Goal: Task Accomplishment & Management: Use online tool/utility

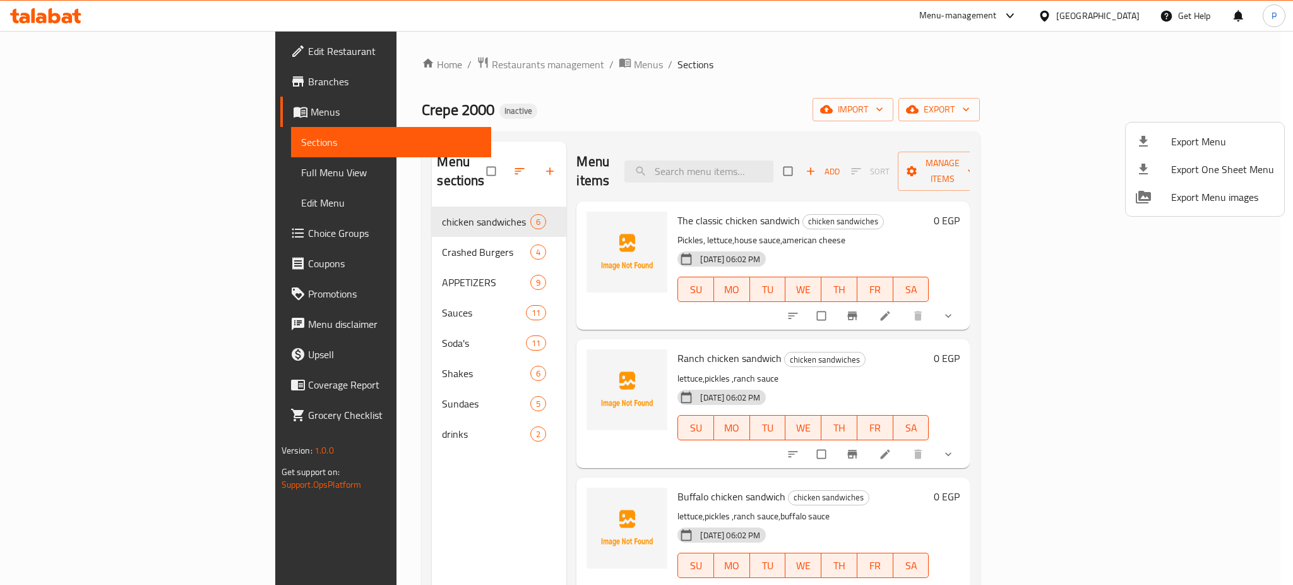
click at [376, 69] on div at bounding box center [646, 292] width 1293 height 585
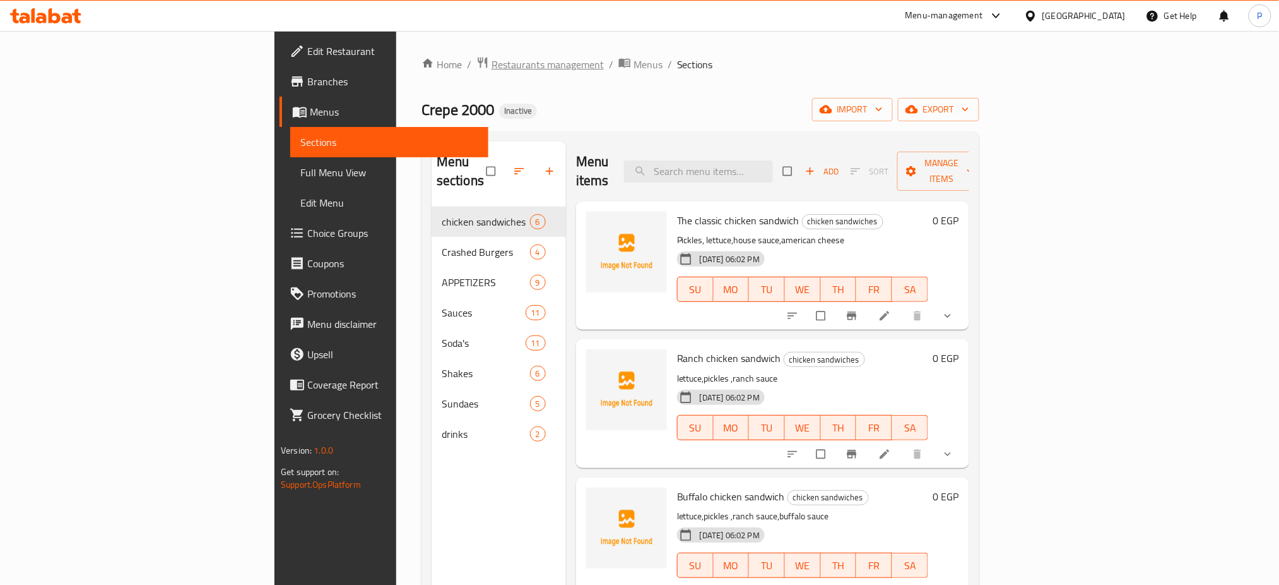
click at [492, 59] on span "Restaurants management" at bounding box center [548, 64] width 112 height 15
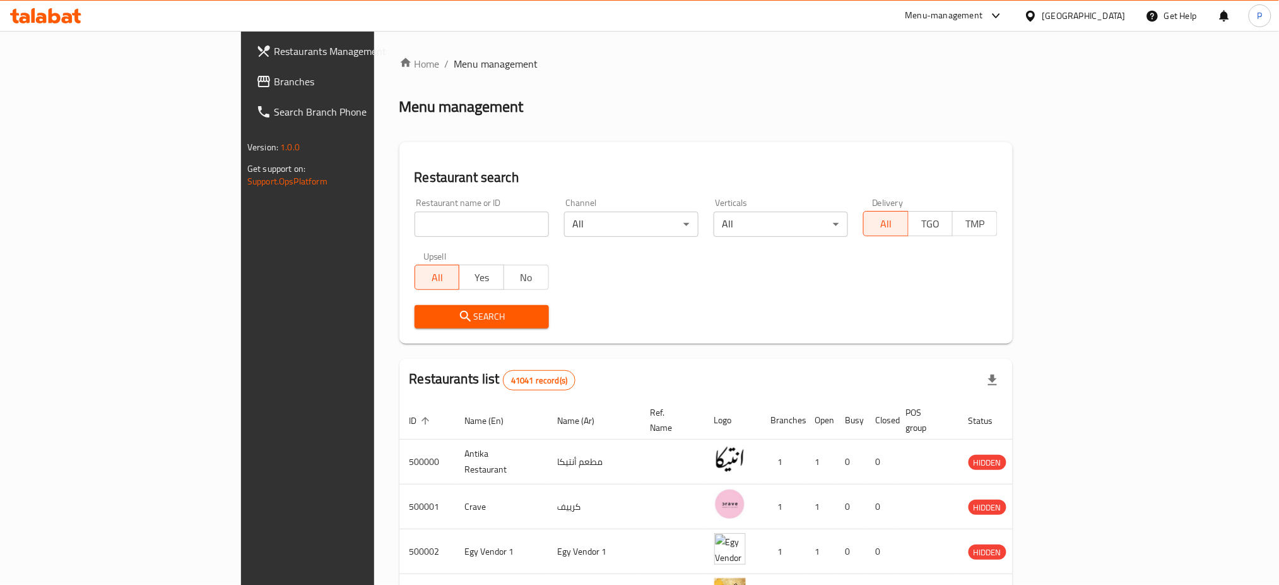
click at [415, 229] on input "search" at bounding box center [482, 223] width 134 height 25
paste input "Mom"
type input "Mom"
click button "Search" at bounding box center [482, 316] width 134 height 23
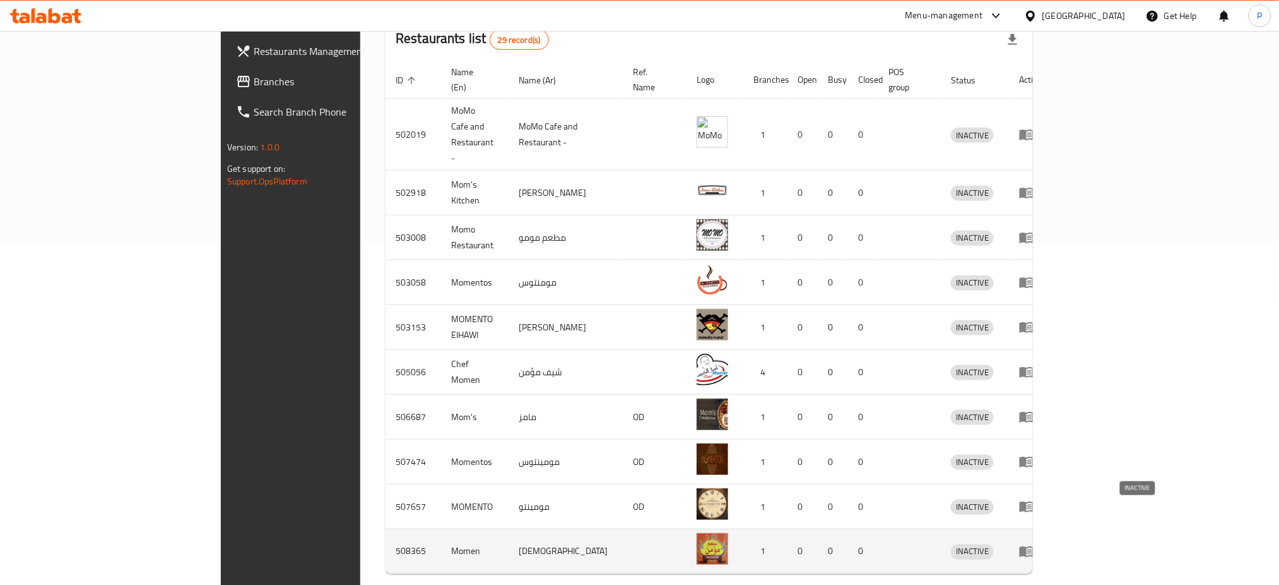
scroll to position [357, 0]
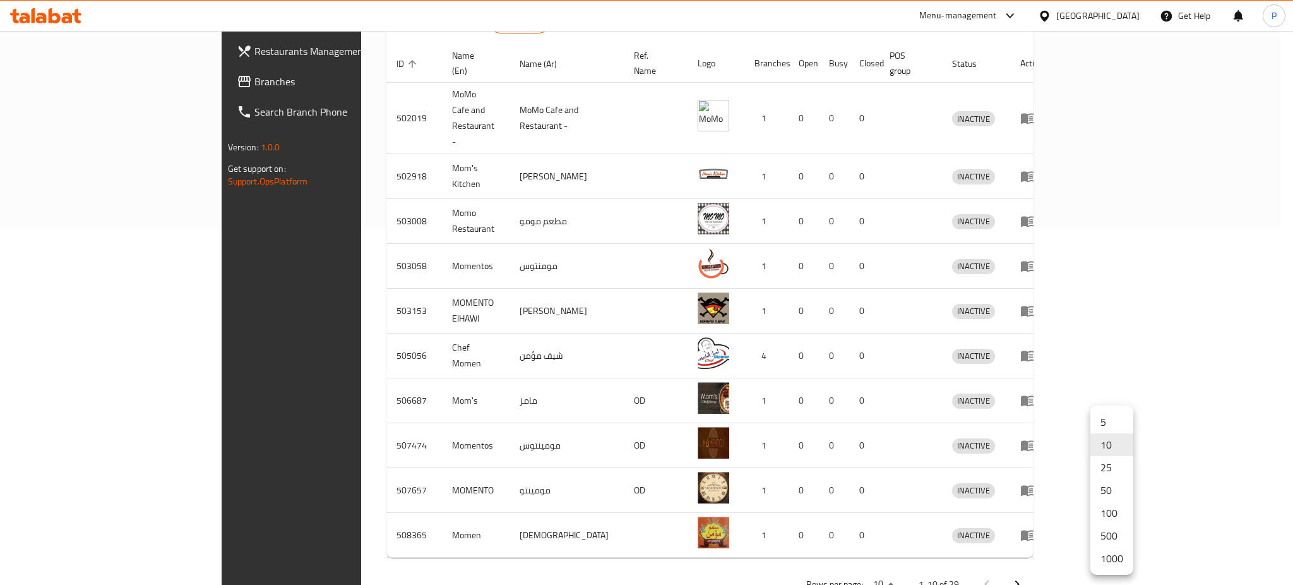
click at [1098, 559] on li "1000" at bounding box center [1111, 558] width 43 height 23
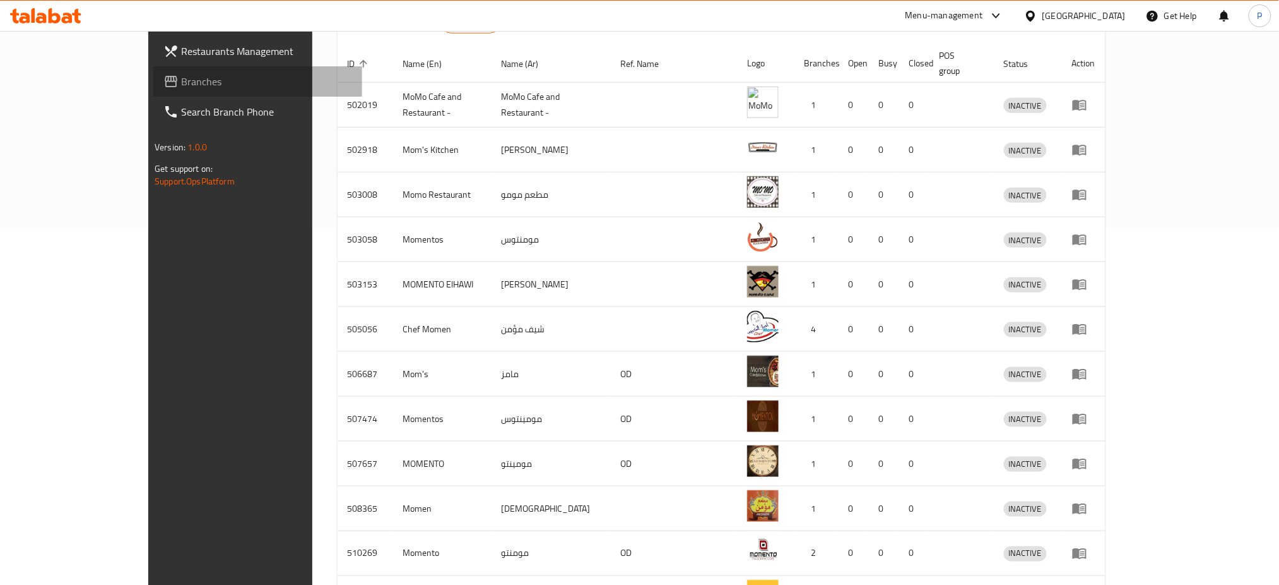
click at [181, 74] on span "Branches" at bounding box center [266, 81] width 171 height 15
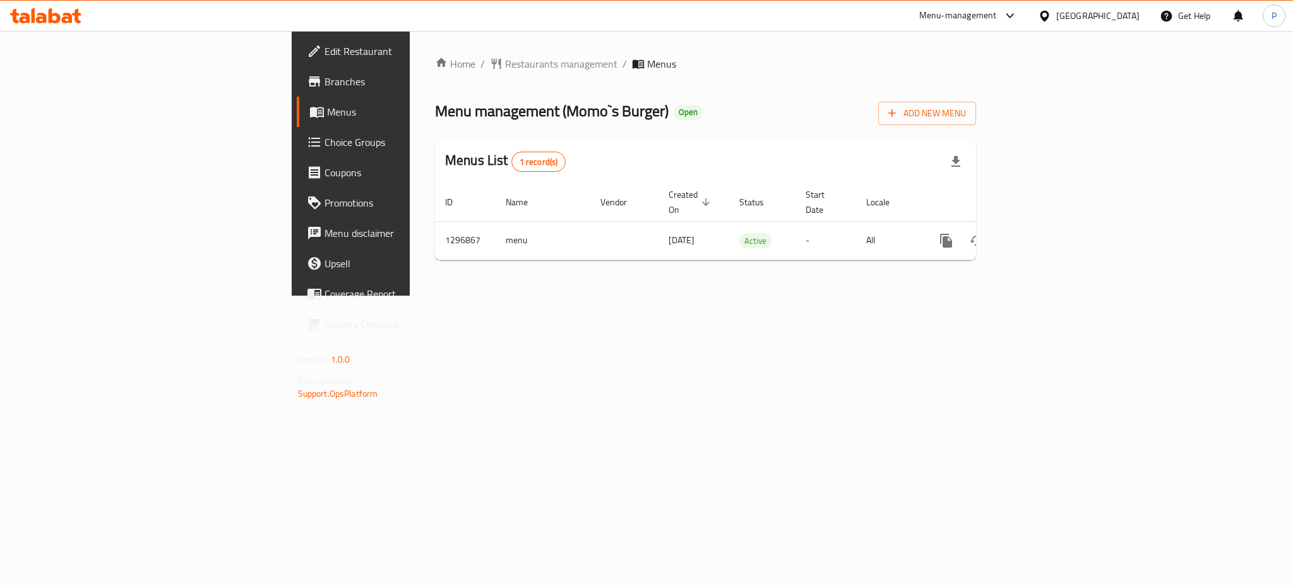
click at [1130, 16] on div "[GEOGRAPHIC_DATA]" at bounding box center [1097, 16] width 83 height 14
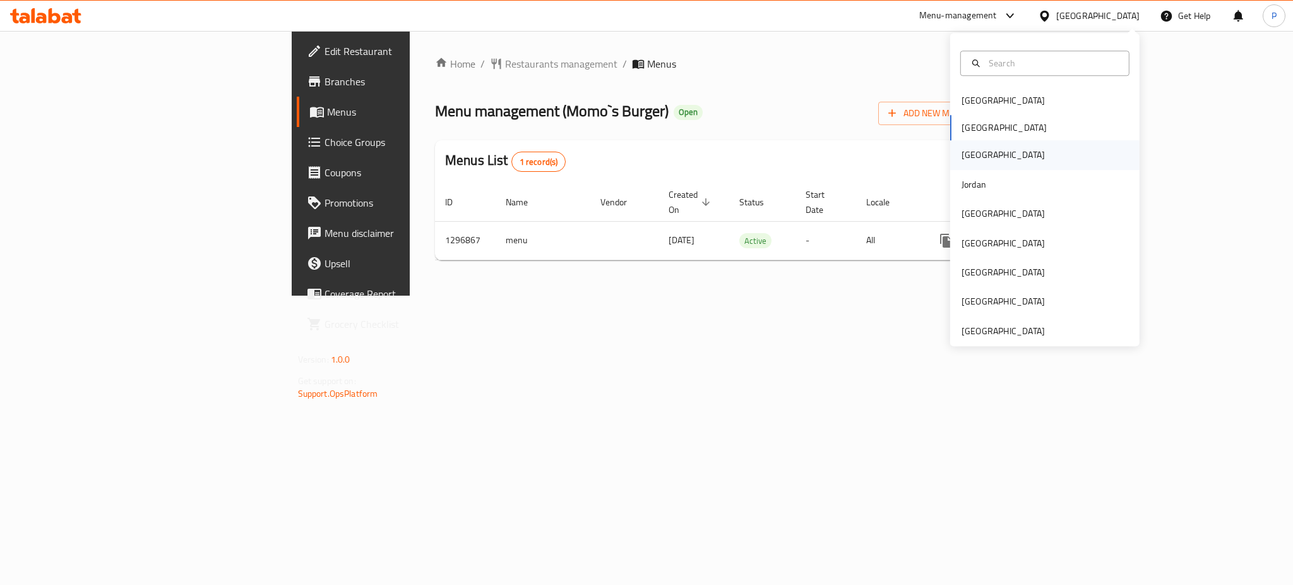
click at [961, 158] on div "[GEOGRAPHIC_DATA]" at bounding box center [1002, 155] width 83 height 14
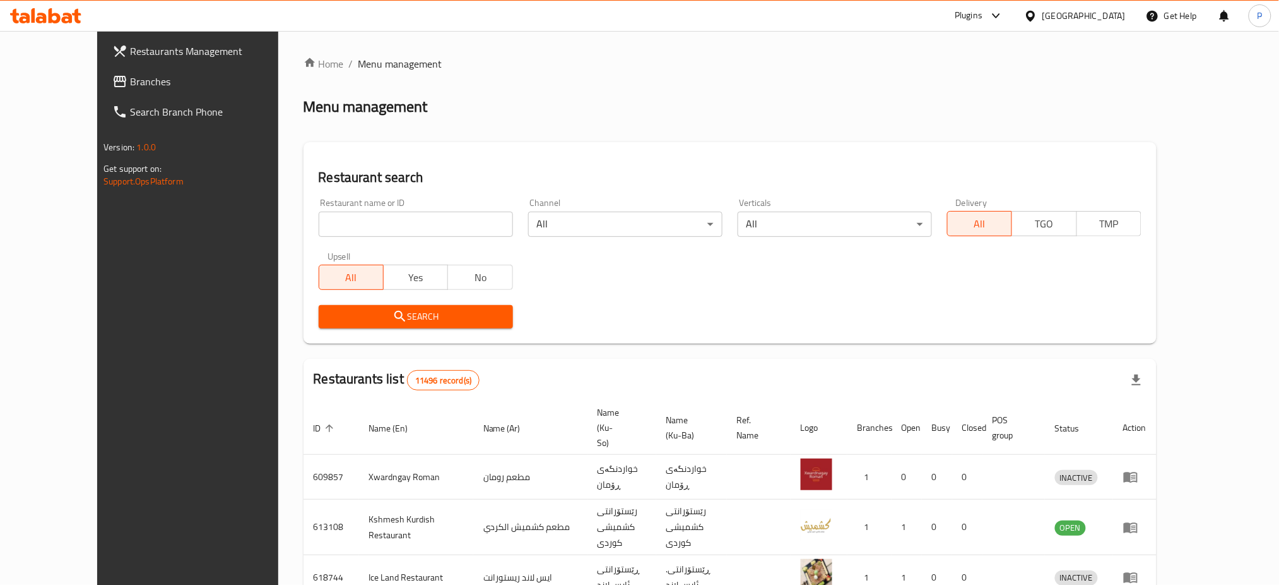
click at [406, 209] on div "Restaurant name or ID Restaurant name or ID" at bounding box center [416, 217] width 194 height 39
click at [400, 215] on input "search" at bounding box center [416, 223] width 194 height 25
paste input "Kebab Abo Mohammed"
type input "Kebab Abo Mohammed"
click button "Search" at bounding box center [416, 316] width 194 height 23
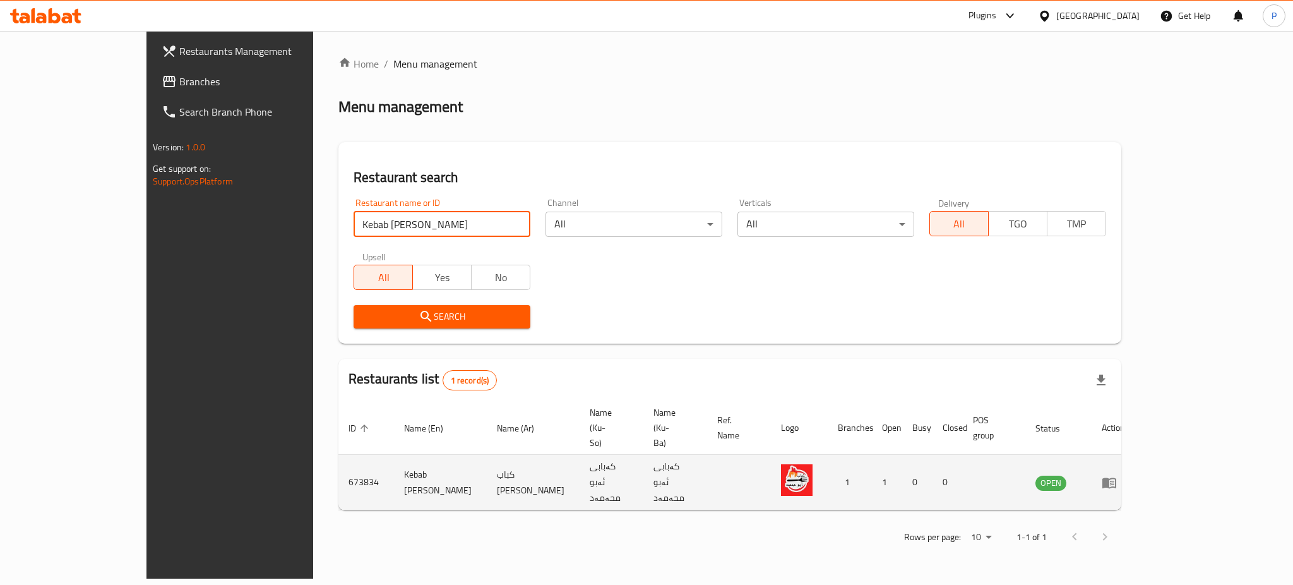
click at [1117, 475] on icon "enhanced table" at bounding box center [1108, 482] width 15 height 15
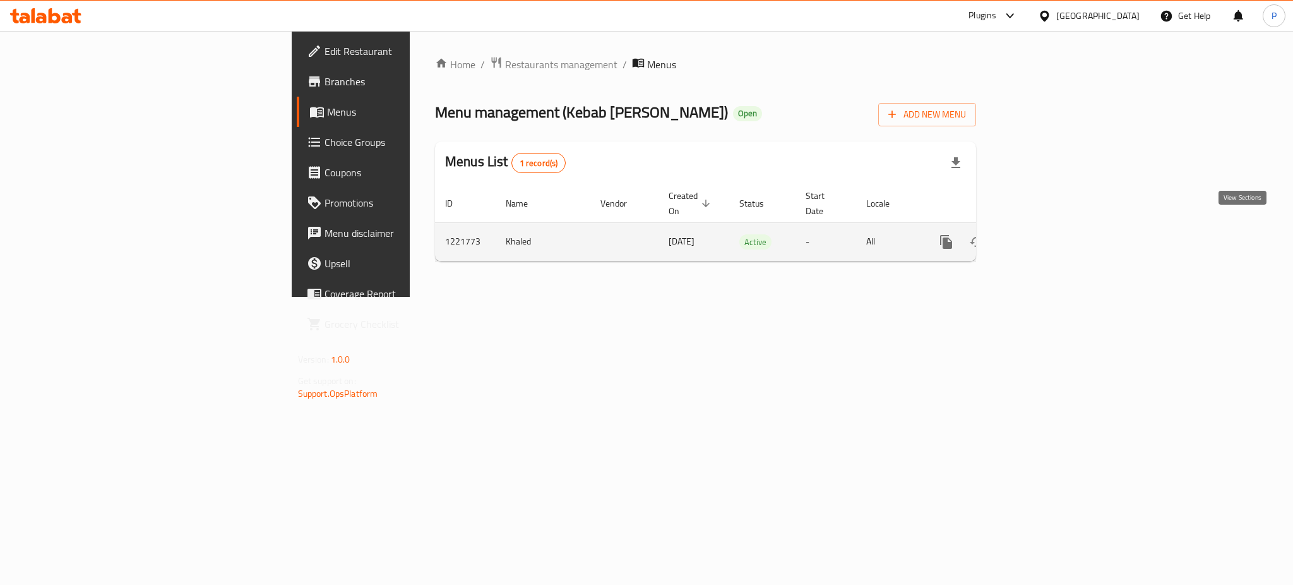
click at [1045, 234] on icon "enhanced table" at bounding box center [1037, 241] width 15 height 15
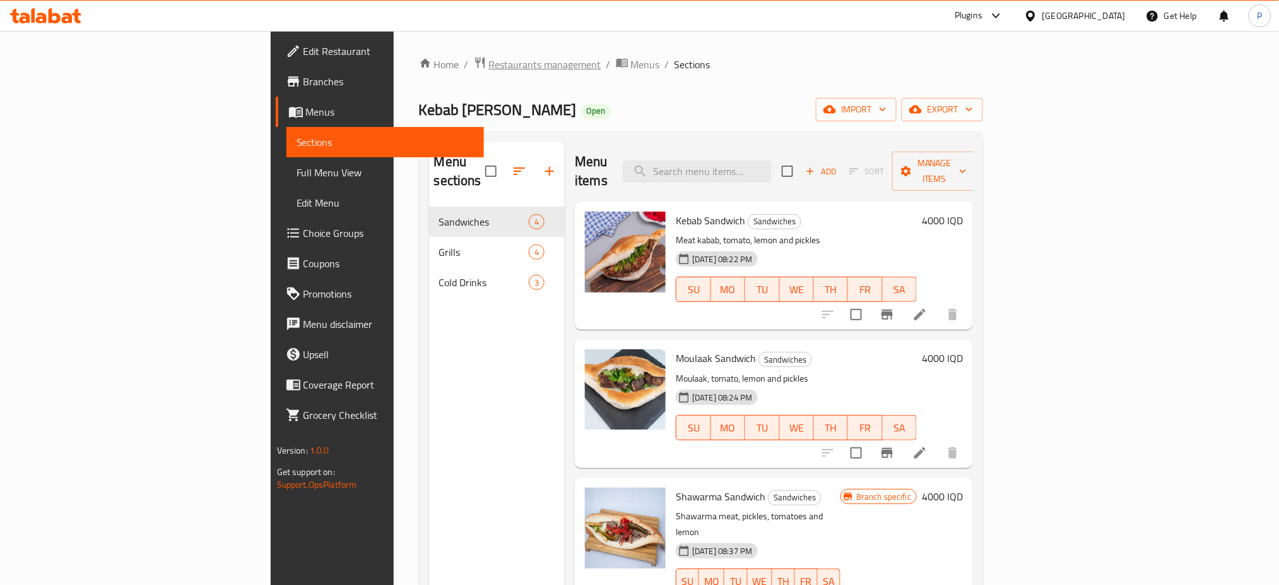
click at [489, 61] on span "Restaurants management" at bounding box center [545, 64] width 112 height 15
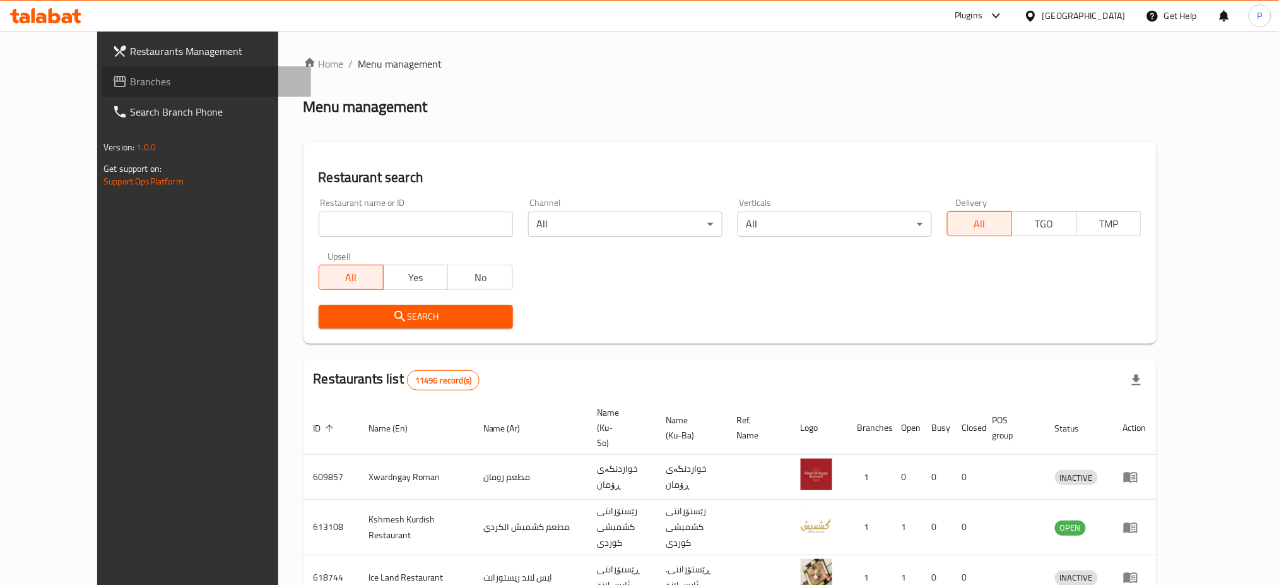
click at [130, 75] on span "Branches" at bounding box center [215, 81] width 171 height 15
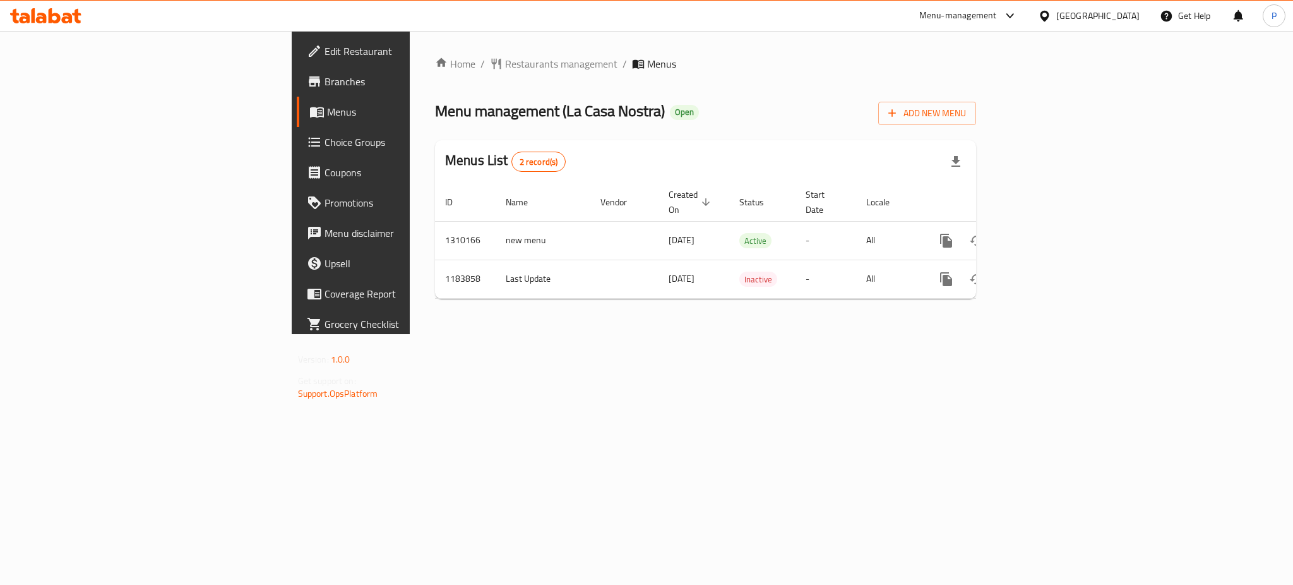
click at [717, 334] on div "Home / Restaurants management / Menus Menu management ( La Casa Nostra ) Open A…" at bounding box center [705, 182] width 591 height 303
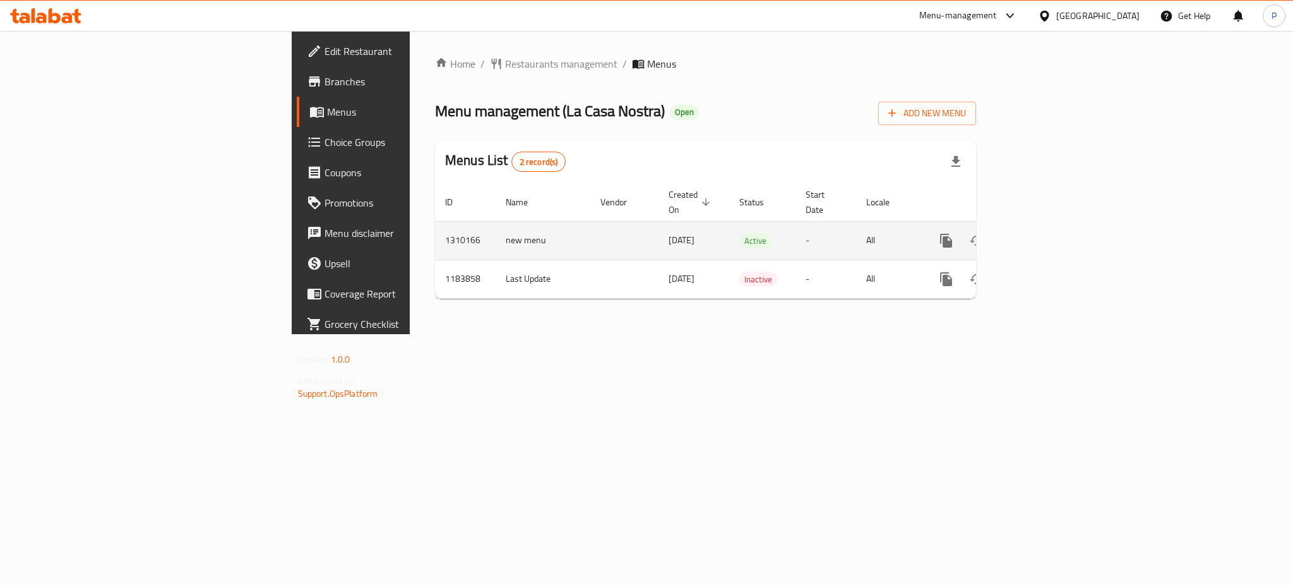
click at [1045, 233] on icon "enhanced table" at bounding box center [1037, 240] width 15 height 15
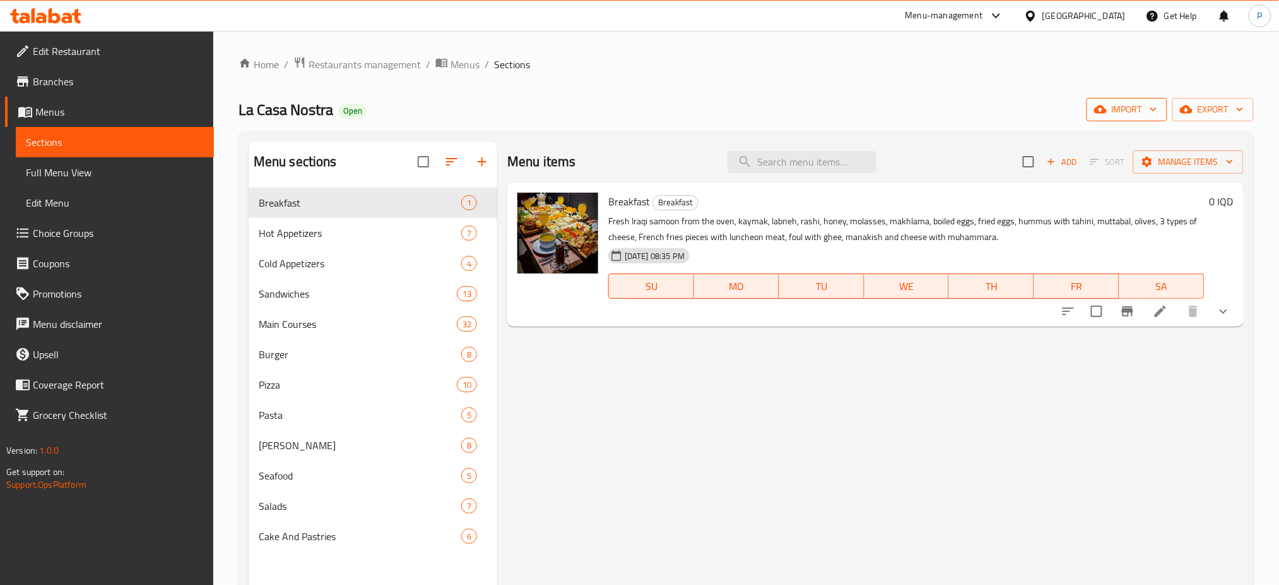
click at [1144, 107] on span "import" at bounding box center [1127, 110] width 61 height 16
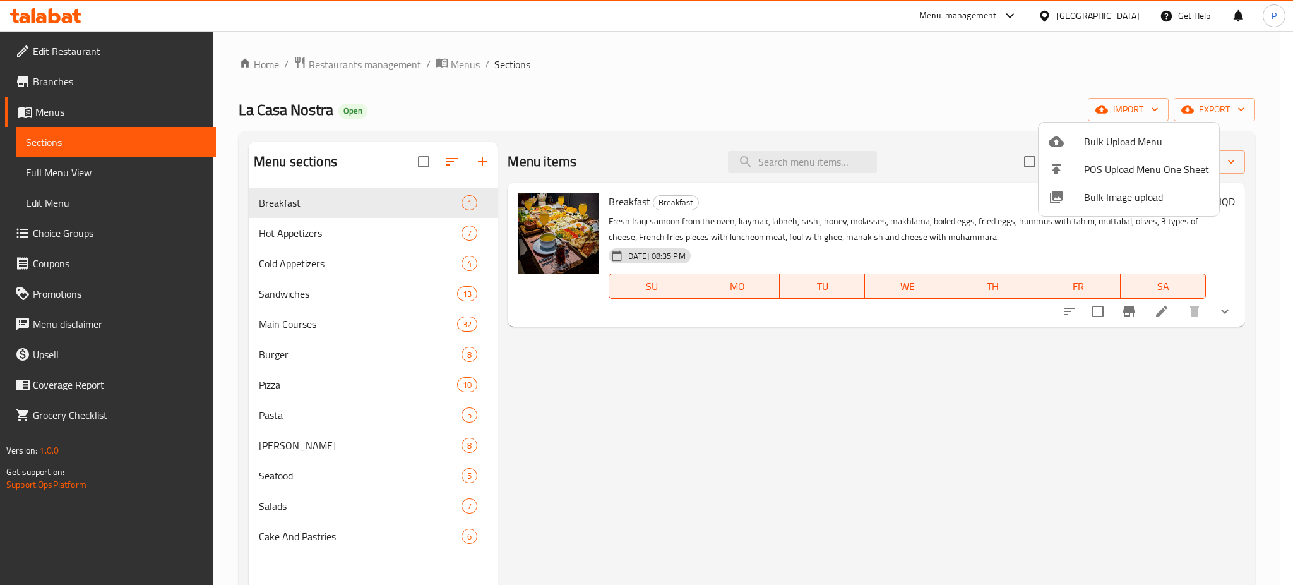
click at [1104, 194] on span "Bulk Image upload" at bounding box center [1146, 196] width 125 height 15
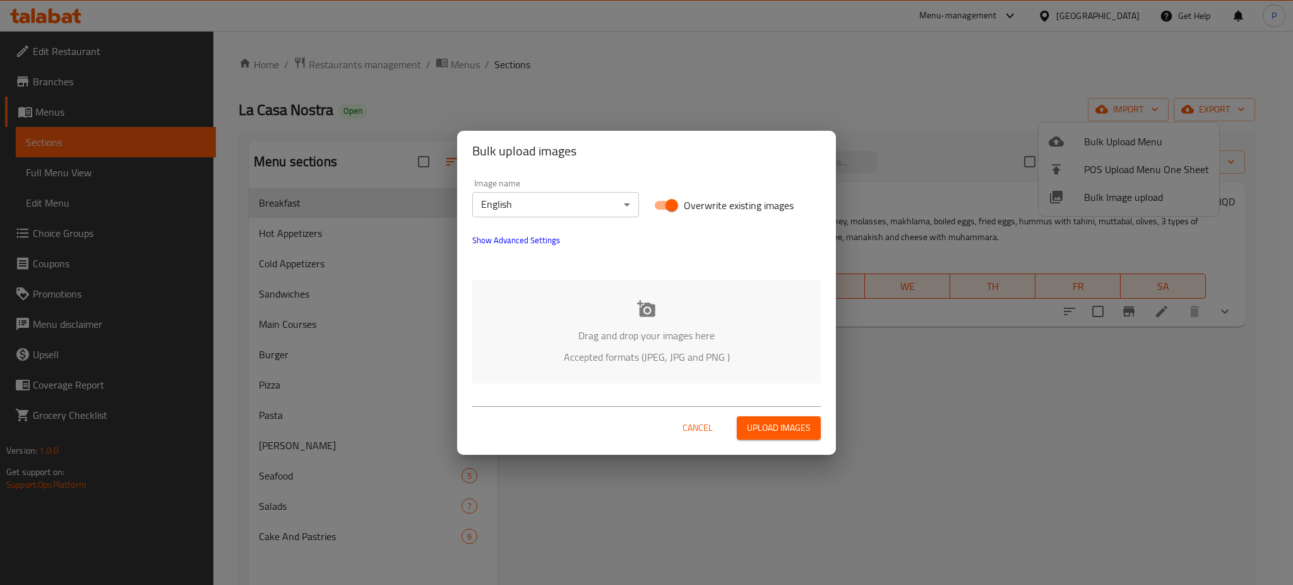
click at [614, 206] on body "​ Menu-management [GEOGRAPHIC_DATA] Get Help P Edit Restaurant Branches Menus S…" at bounding box center [646, 308] width 1293 height 554
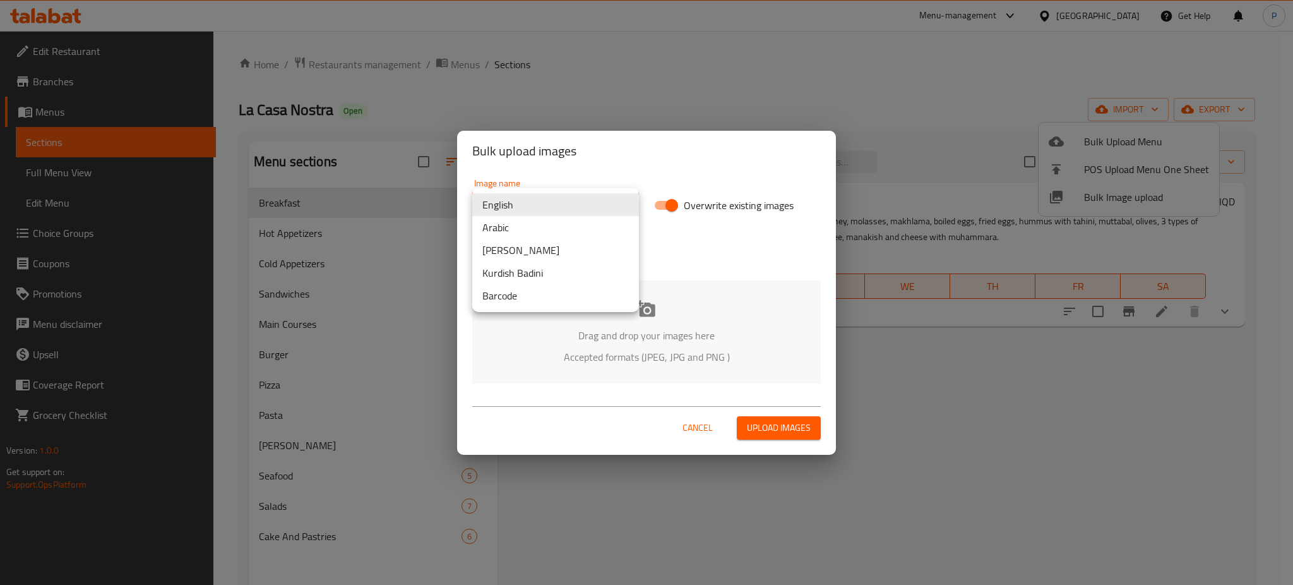
click at [542, 223] on li "Arabic" at bounding box center [555, 227] width 167 height 23
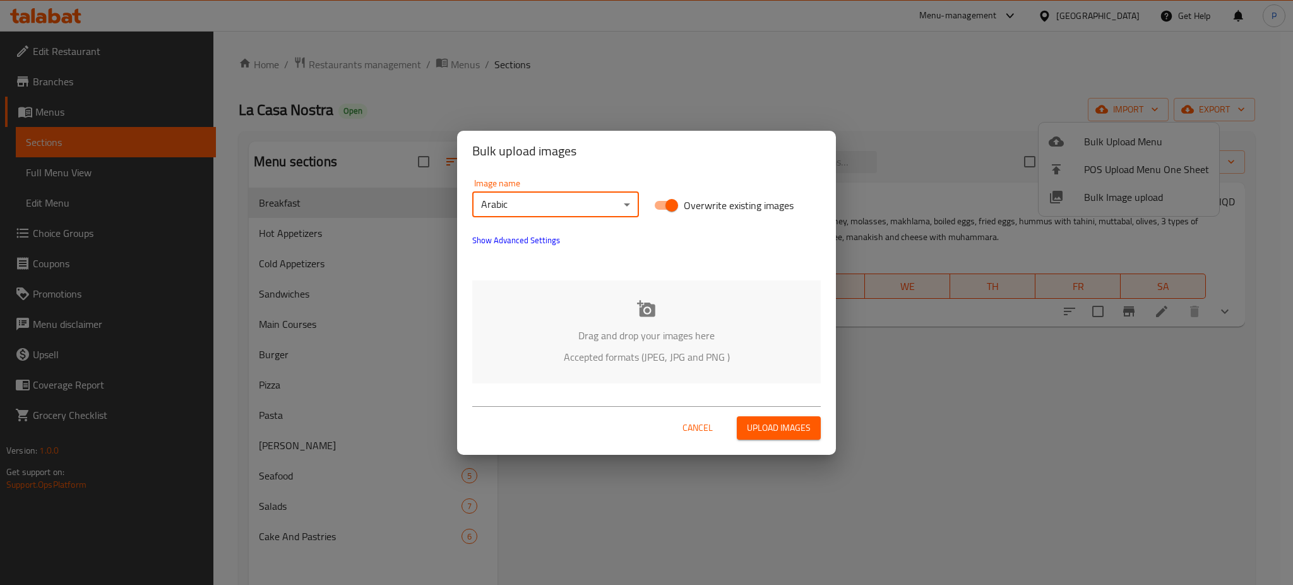
click at [678, 362] on div "English Arabic Kurdish Sorani Kurdish Badini Barcode" at bounding box center [646, 292] width 1293 height 585
click at [653, 316] on icon at bounding box center [646, 308] width 18 height 16
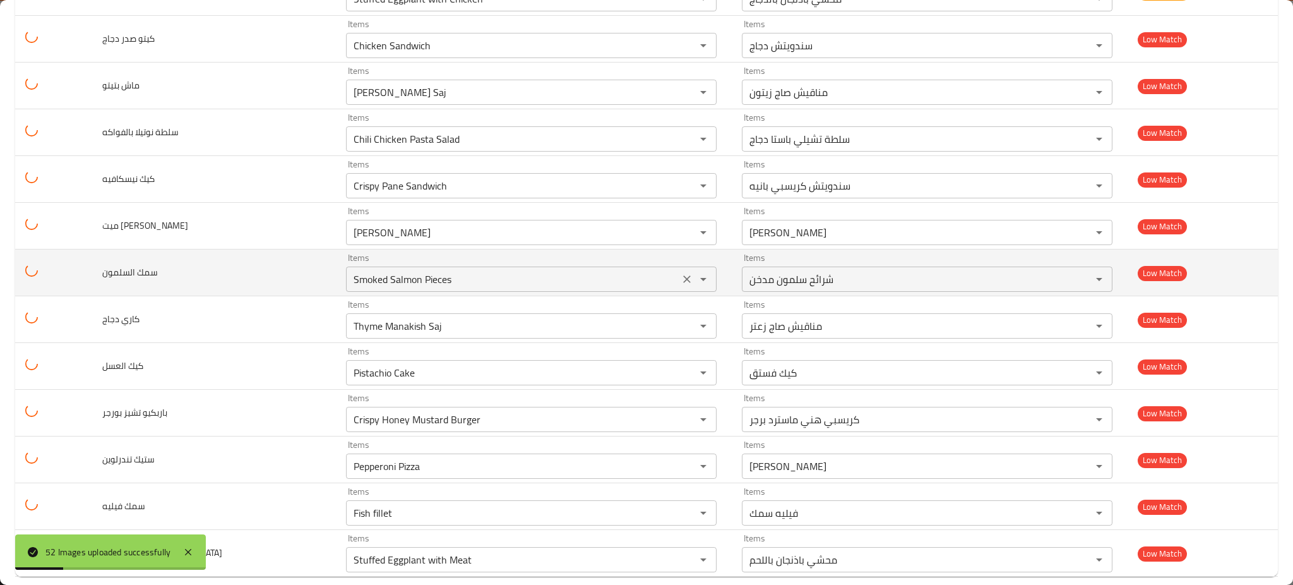
scroll to position [2065, 0]
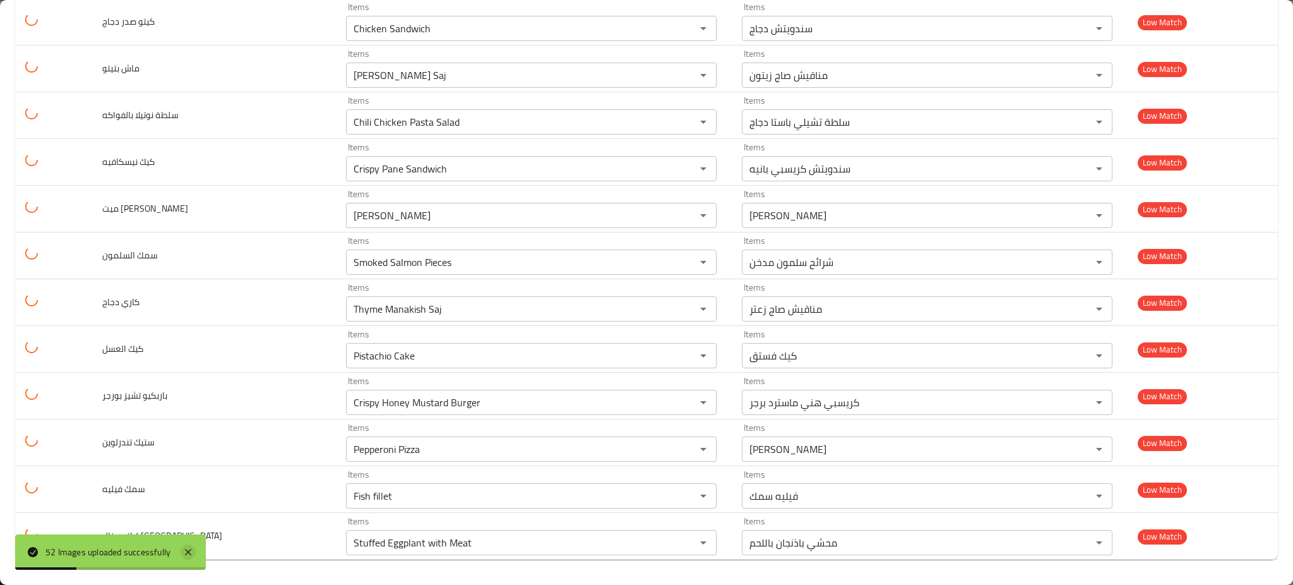
click at [187, 555] on icon at bounding box center [188, 551] width 15 height 15
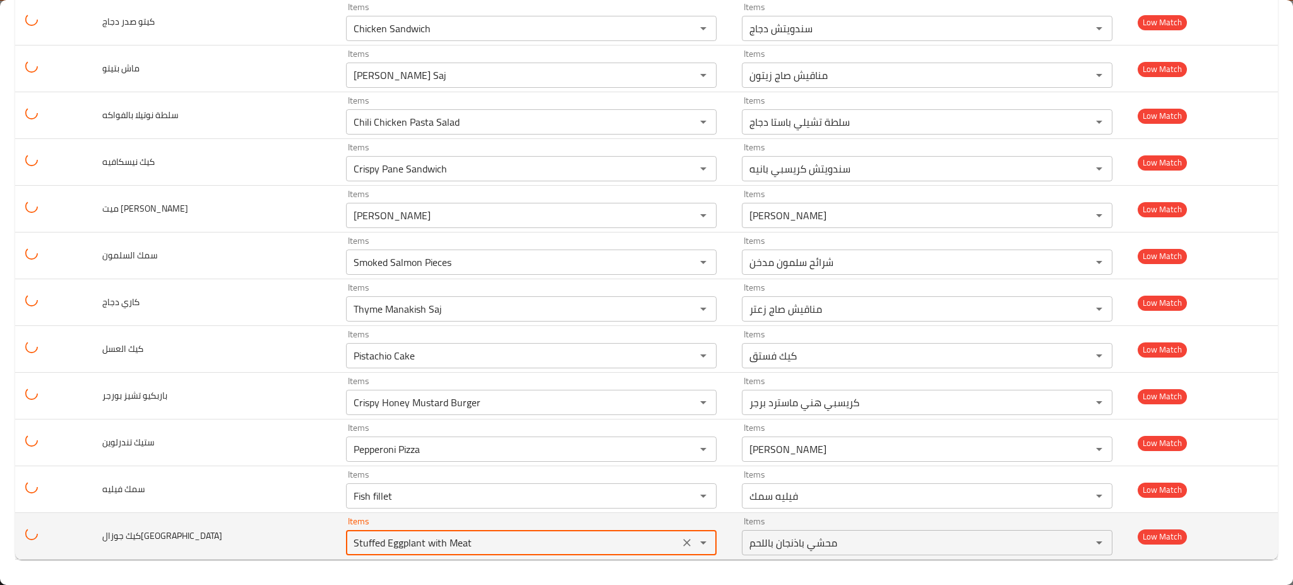
click at [518, 547] on جوزالهند "Stuffed Eggplant with Meat" at bounding box center [513, 542] width 326 height 18
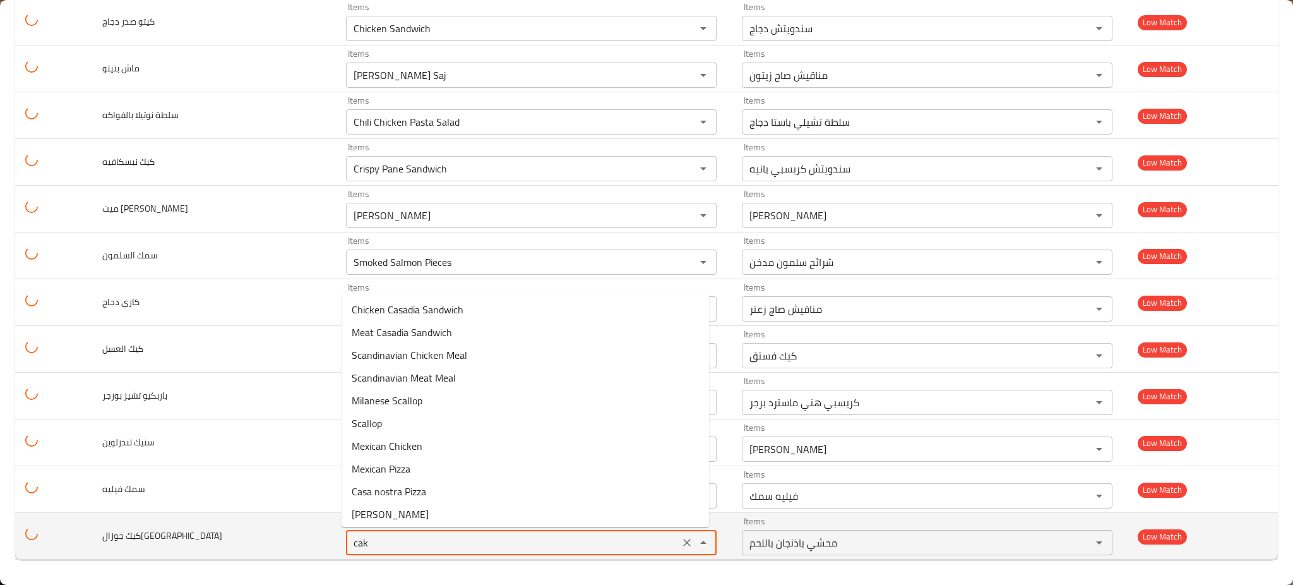
type جوزالهند "cake"
click at [680, 543] on icon "Clear" at bounding box center [686, 542] width 13 height 13
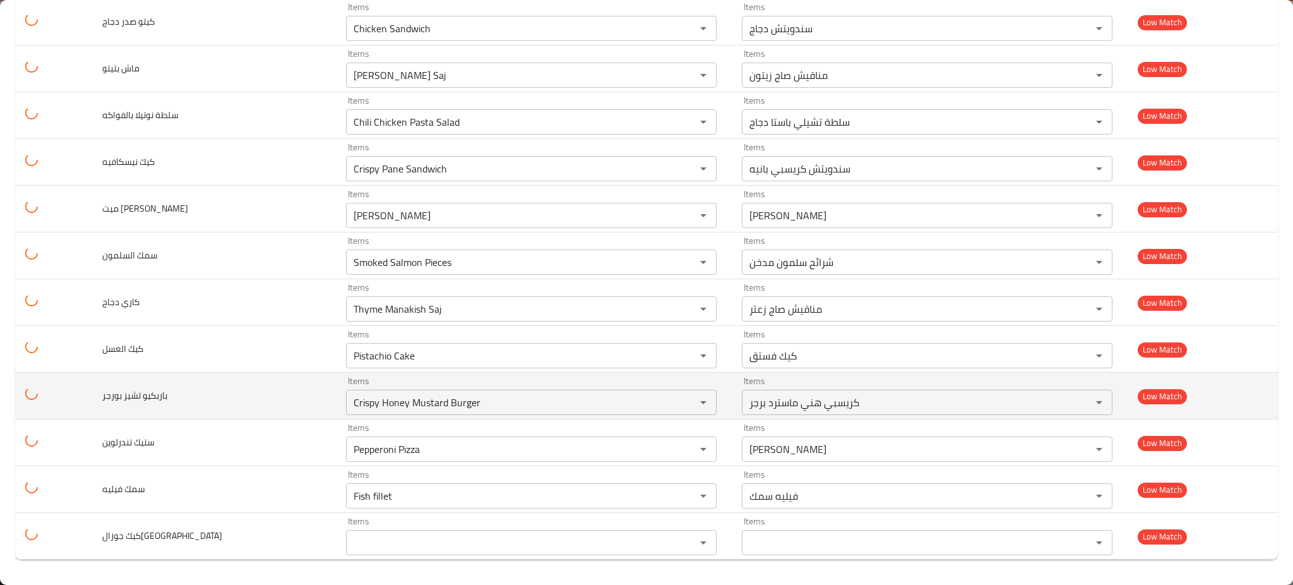
click at [140, 412] on td "باربكيو تشيز بورجر" at bounding box center [214, 395] width 244 height 47
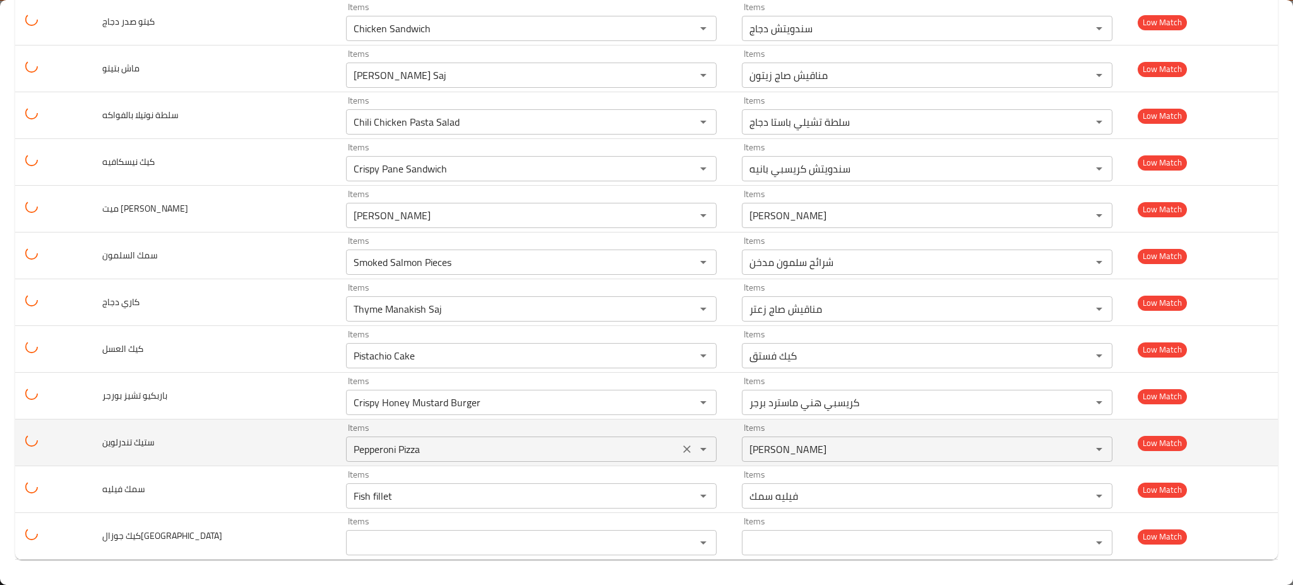
click at [410, 446] on تندرلوين "Pepperoni Pizza" at bounding box center [513, 449] width 326 height 18
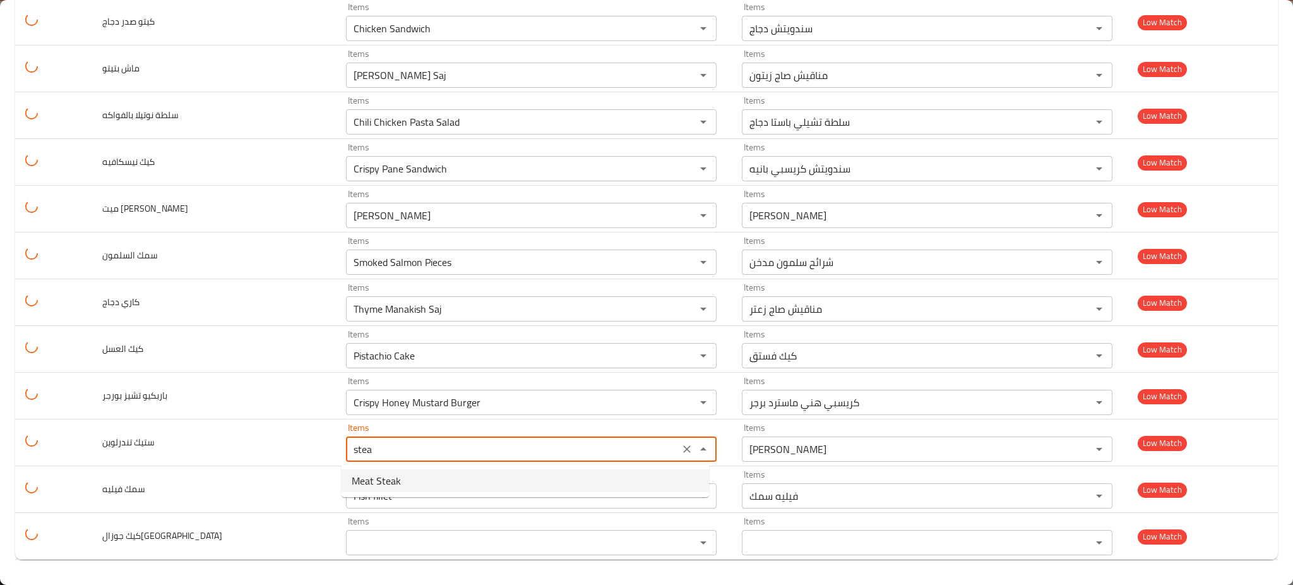
click at [389, 473] on span "Meat Steak" at bounding box center [376, 480] width 49 height 15
type تندرلوين "Meat Steak"
type تندرلوين-ar "ستيك لحم"
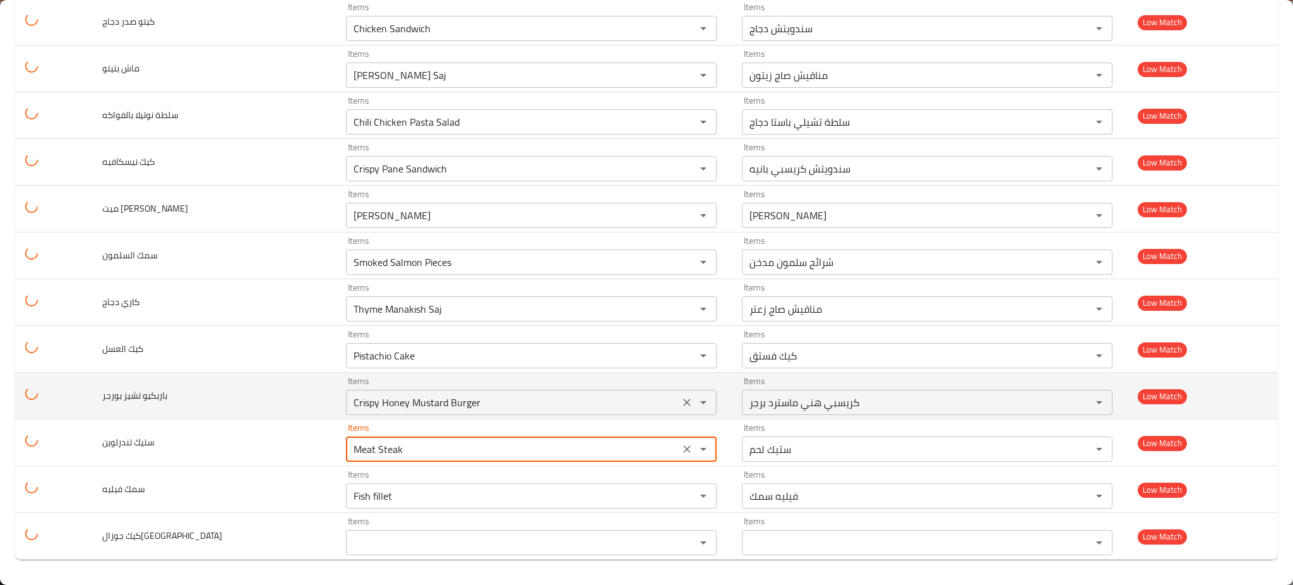
type تندرلوين "Meat Steak"
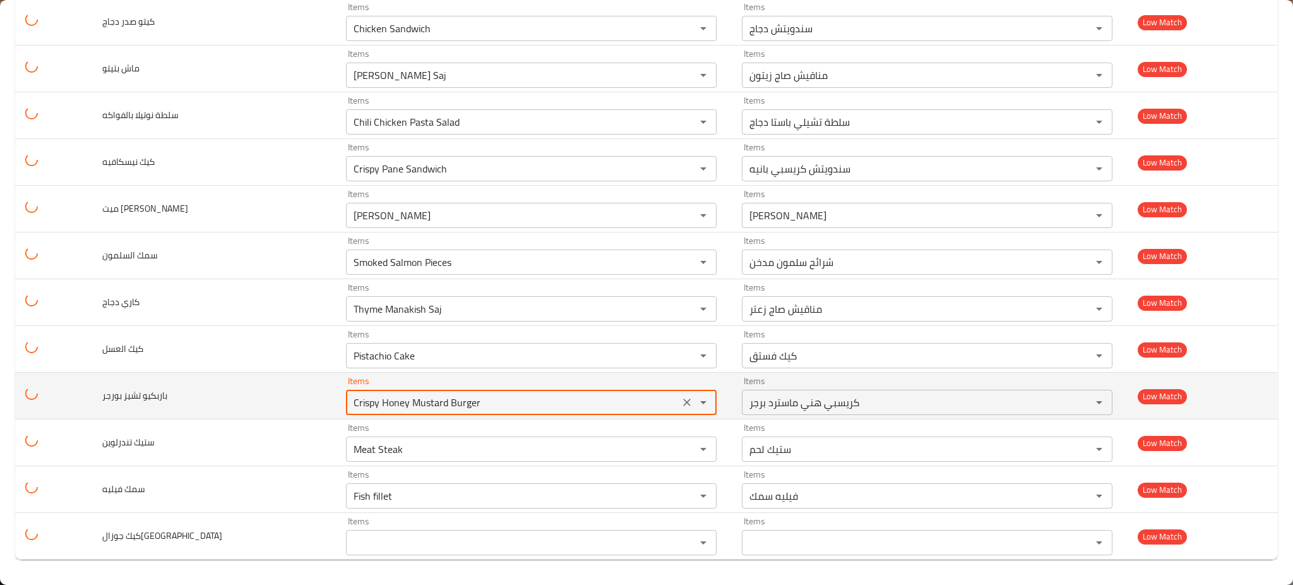
click at [500, 403] on بورجر "Crispy Honey Mustard Burger" at bounding box center [513, 402] width 326 height 18
click at [470, 402] on بورجر "Crispy Honey Mustard Burger" at bounding box center [513, 402] width 326 height 18
click at [460, 403] on بورجر "Crispy Honey Mustard Burger" at bounding box center [513, 402] width 326 height 18
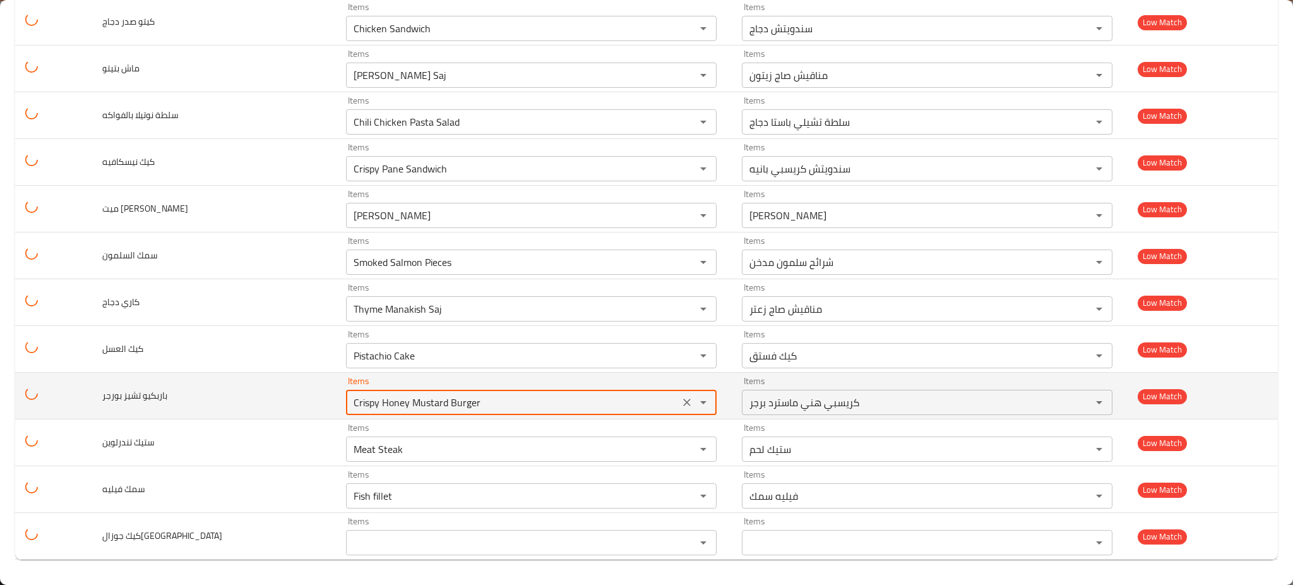
click at [460, 403] on بورجر "Crispy Honey Mustard Burger" at bounding box center [513, 402] width 326 height 18
paste بورجر "enhanced table"
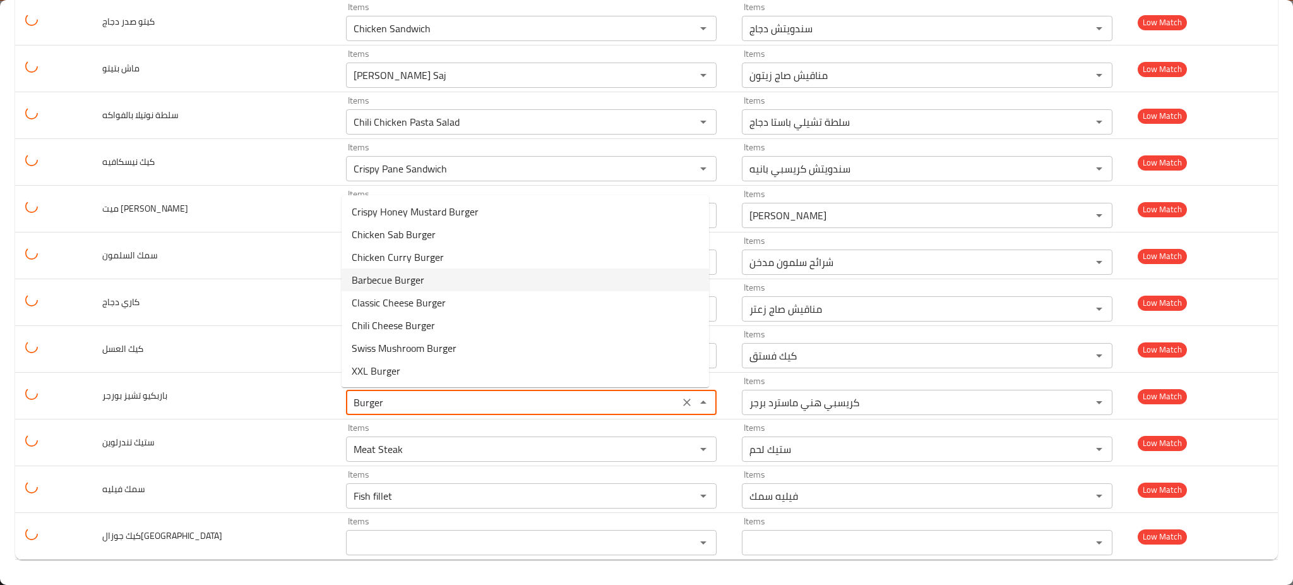
click at [414, 272] on span "Barbecue Burger" at bounding box center [388, 279] width 73 height 15
type بورجر "Barbecue Burger"
type بورجر-ar "برجر باربكيو"
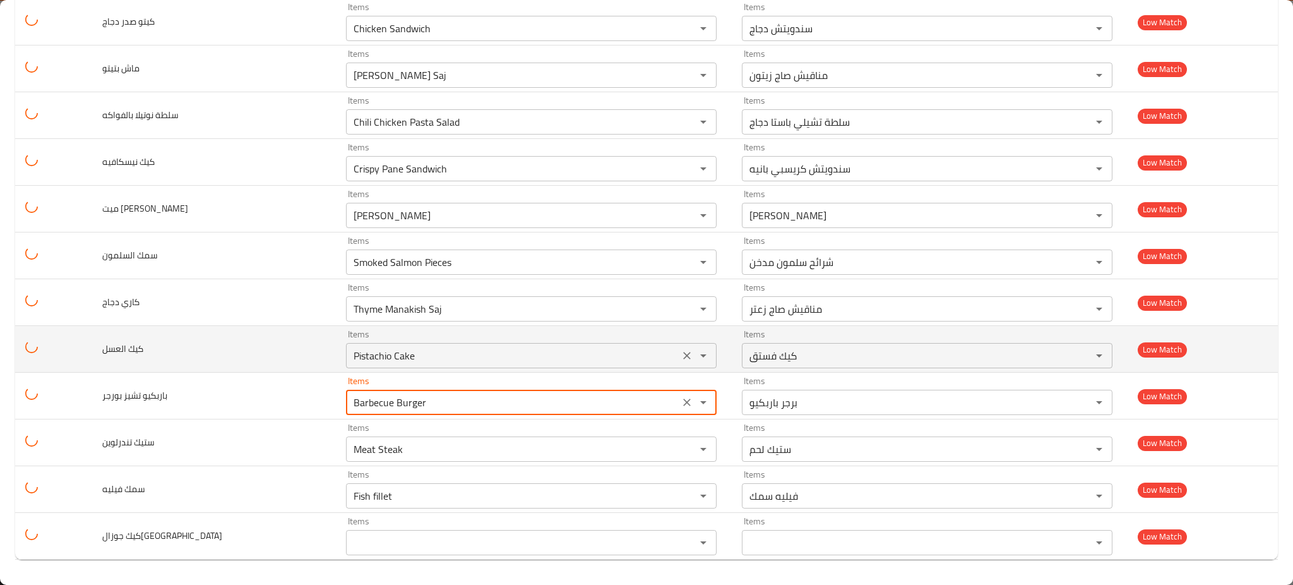
type بورجر "Barbecue Burger"
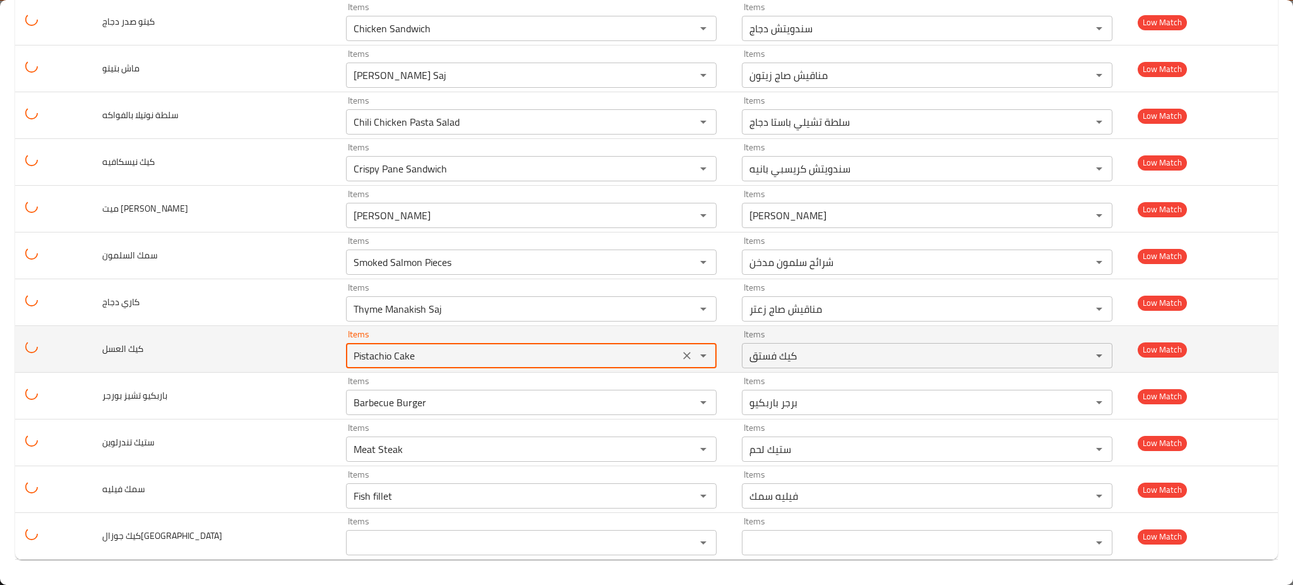
click at [400, 355] on العسل "Pistachio Cake" at bounding box center [513, 356] width 326 height 18
click at [685, 358] on button "Clear" at bounding box center [687, 356] width 18 height 18
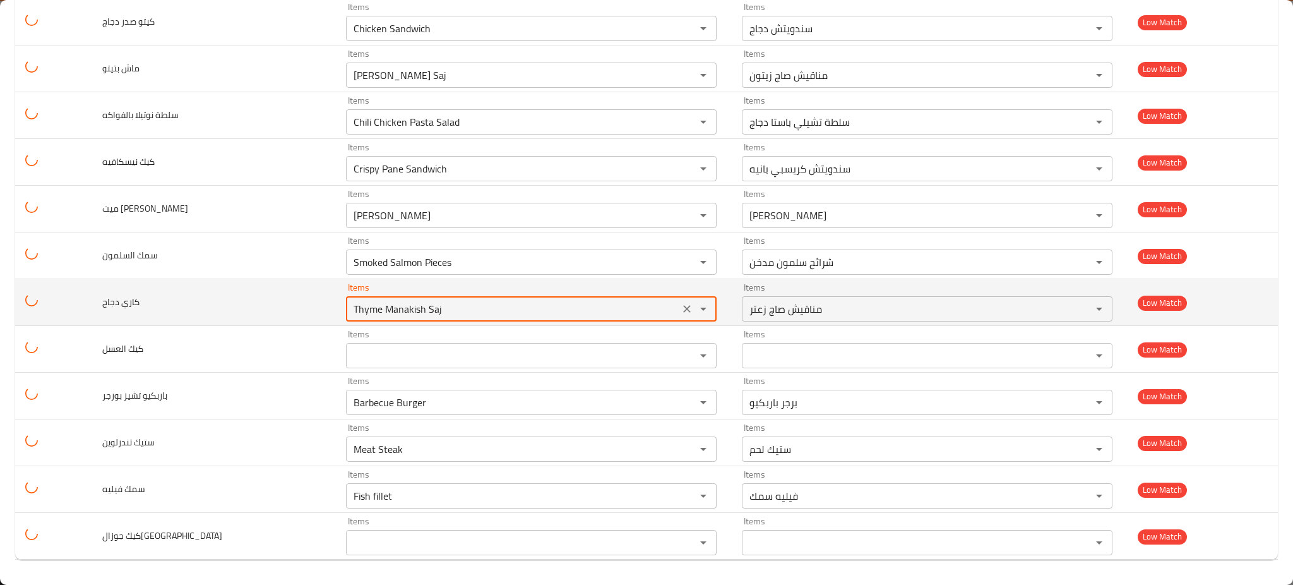
click at [521, 313] on دجاج "Thyme Manakish Saj" at bounding box center [513, 309] width 326 height 18
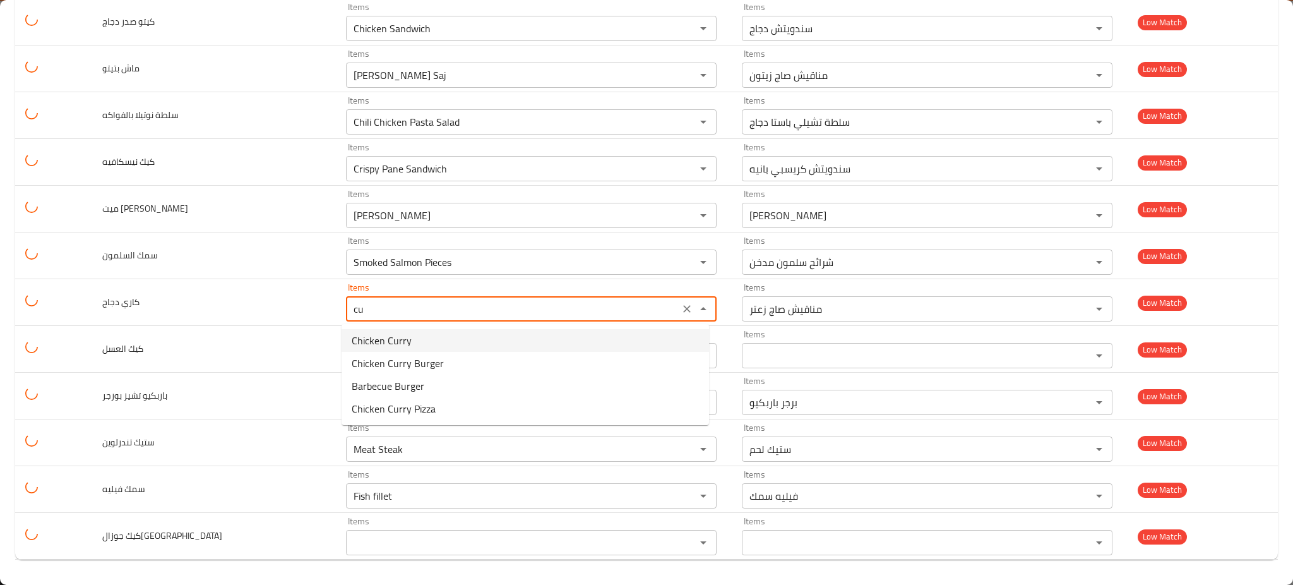
click at [441, 340] on دجاج-option-0 "Chicken Curry" at bounding box center [524, 340] width 367 height 23
type دجاج "Chicken Curry"
type دجاج-ar "دجاج كاري"
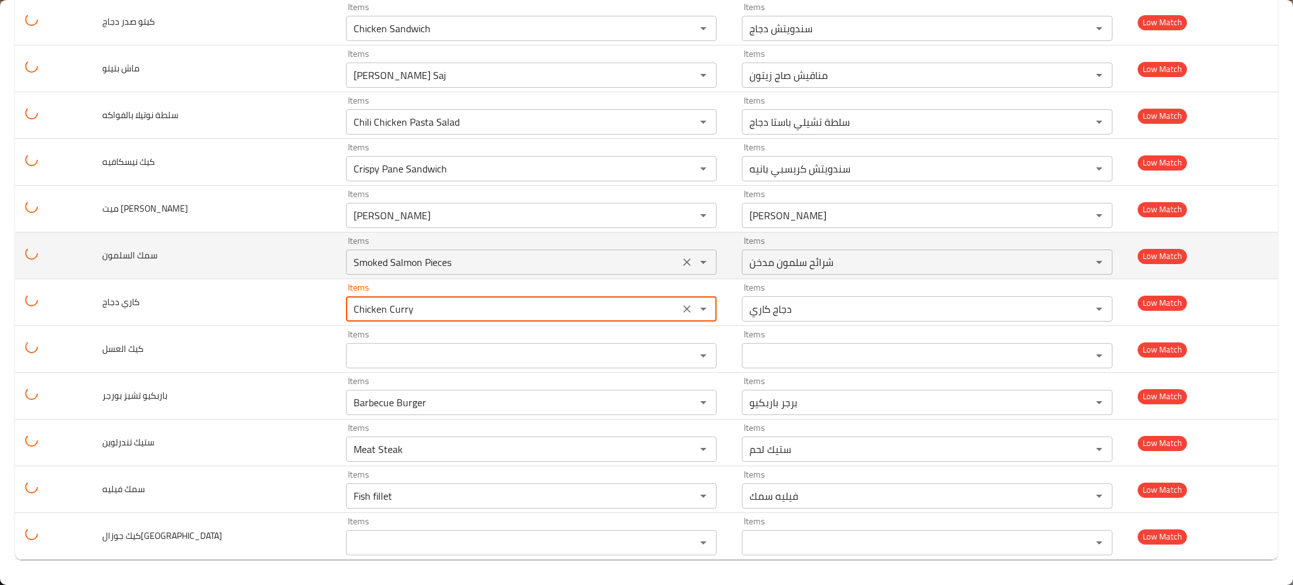
type دجاج "Chicken Curry"
click at [410, 263] on السلمون "Smoked Salmon Pieces" at bounding box center [513, 262] width 326 height 18
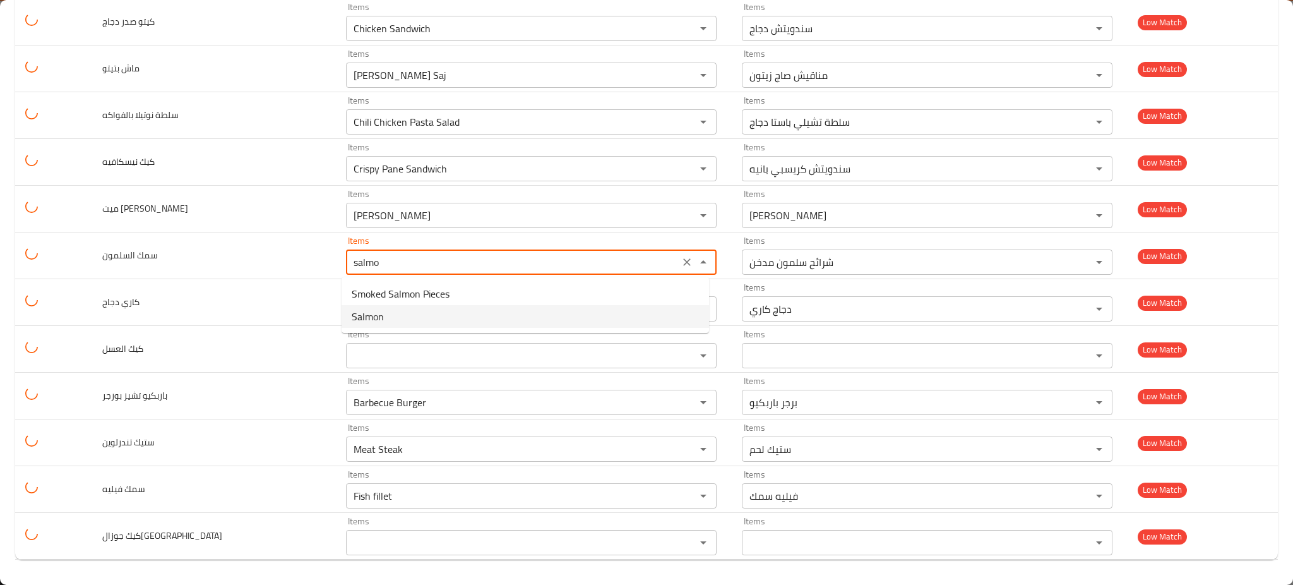
click at [386, 309] on السلمون-option-1 "Salmon" at bounding box center [524, 316] width 367 height 23
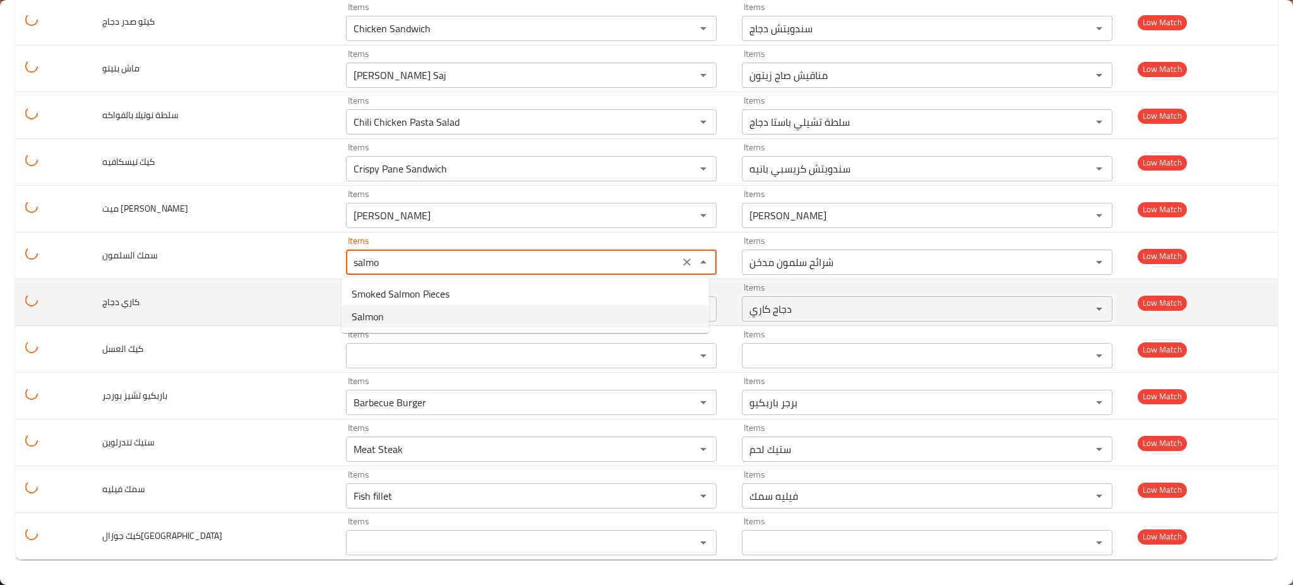
type السلمون "Salmon"
type السلمون-ar "سلمون"
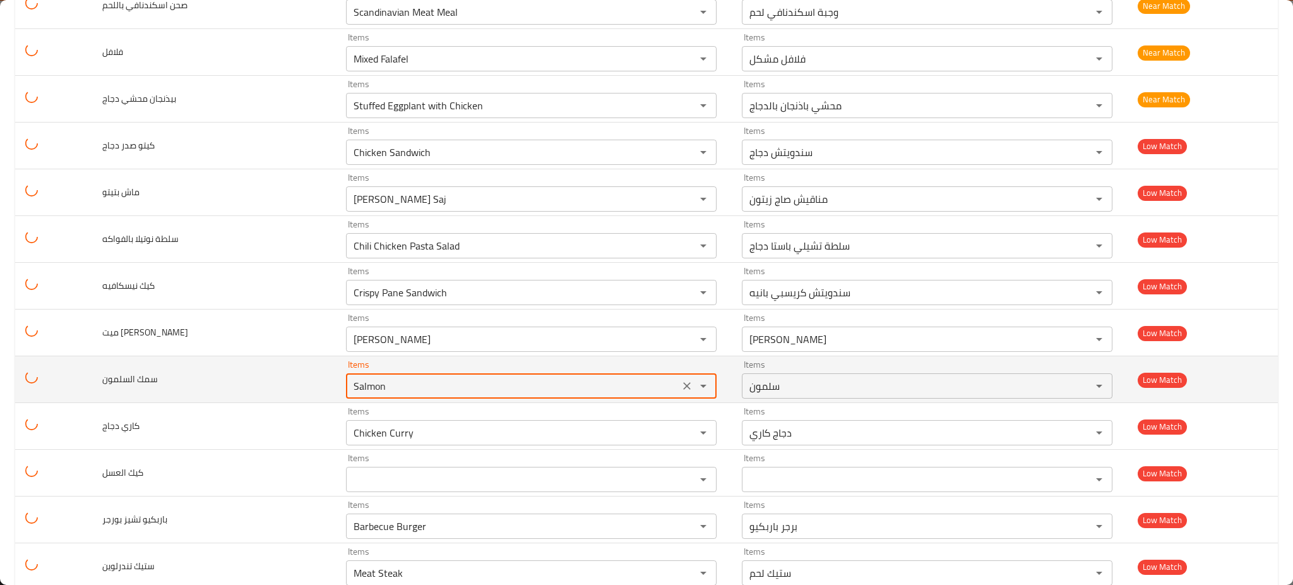
scroll to position [1896, 0]
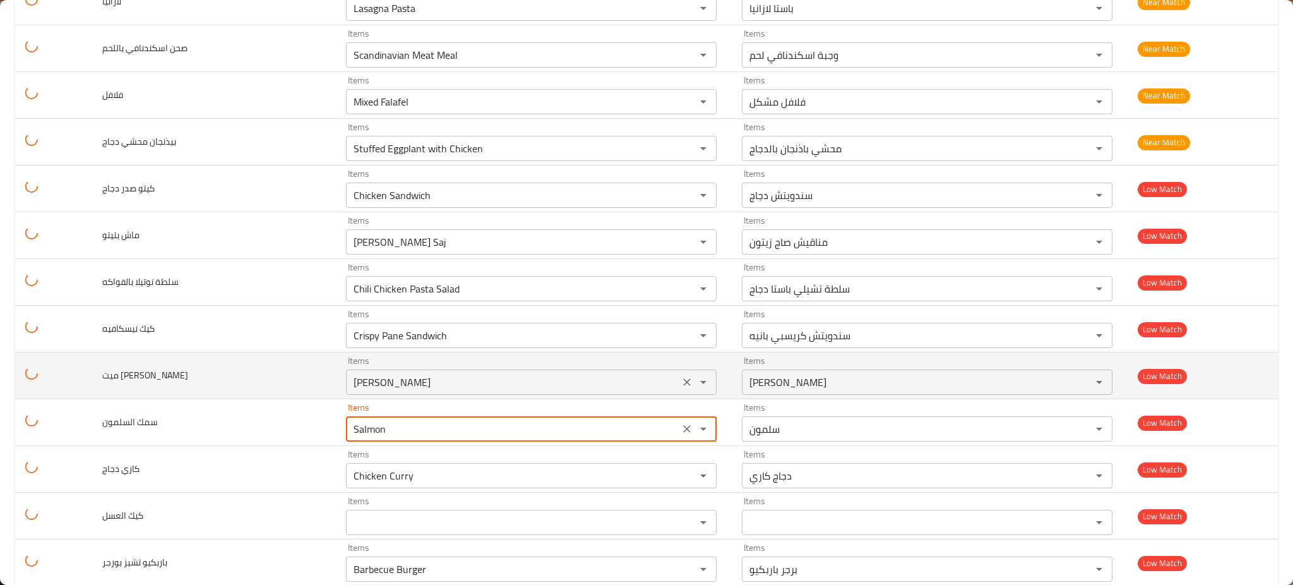
type السلمون "Salmon"
click at [401, 382] on بيتزا "[PERSON_NAME]" at bounding box center [513, 382] width 326 height 18
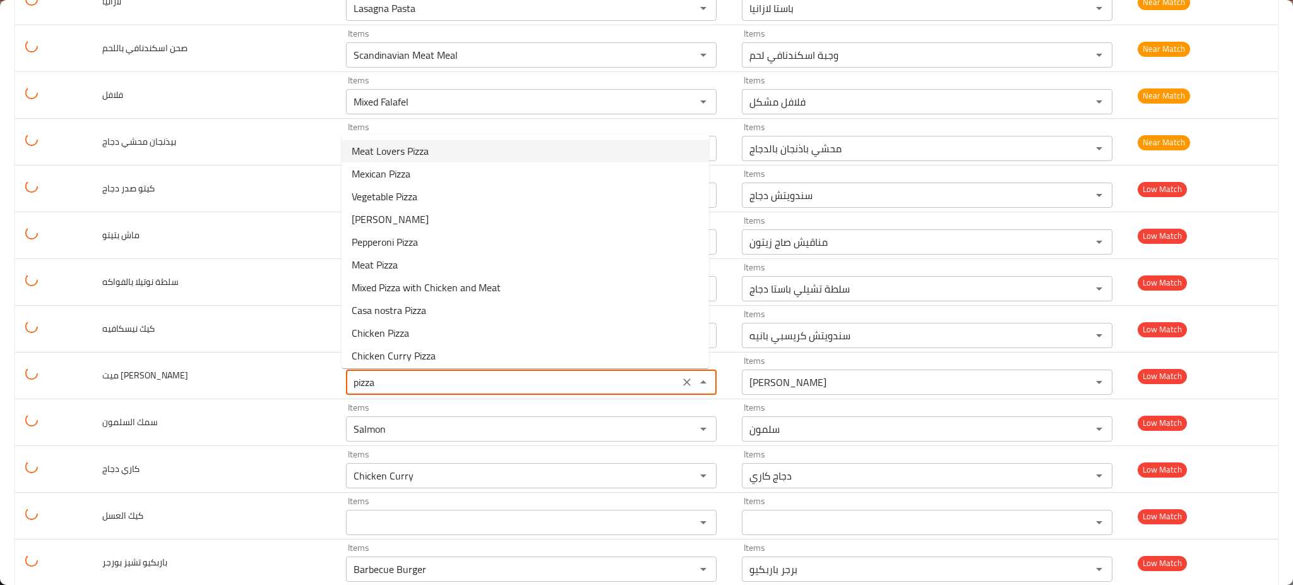
click at [429, 146] on span "Meat Lovers Pizza" at bounding box center [390, 150] width 77 height 15
type بيتزا "Meat Lovers Pizza"
type بيتزا-ar "بيتزا ميت لوفرس"
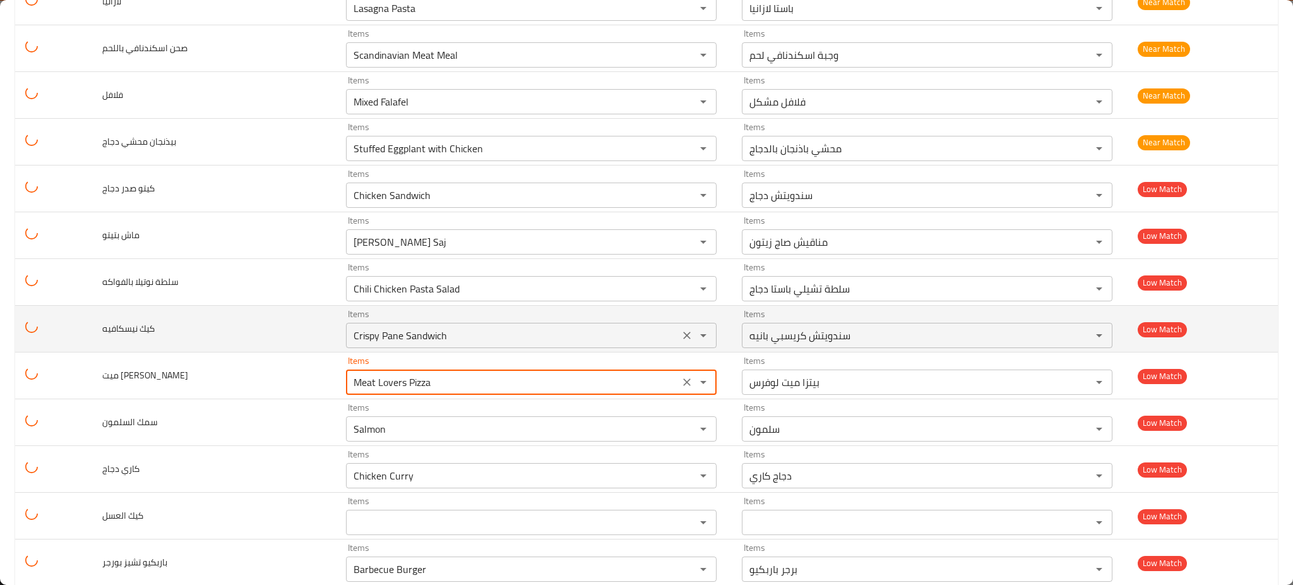
click at [403, 324] on div "Crispy Pane Sandwich Items" at bounding box center [531, 335] width 371 height 25
type بيتزا "Meat Lovers Pizza"
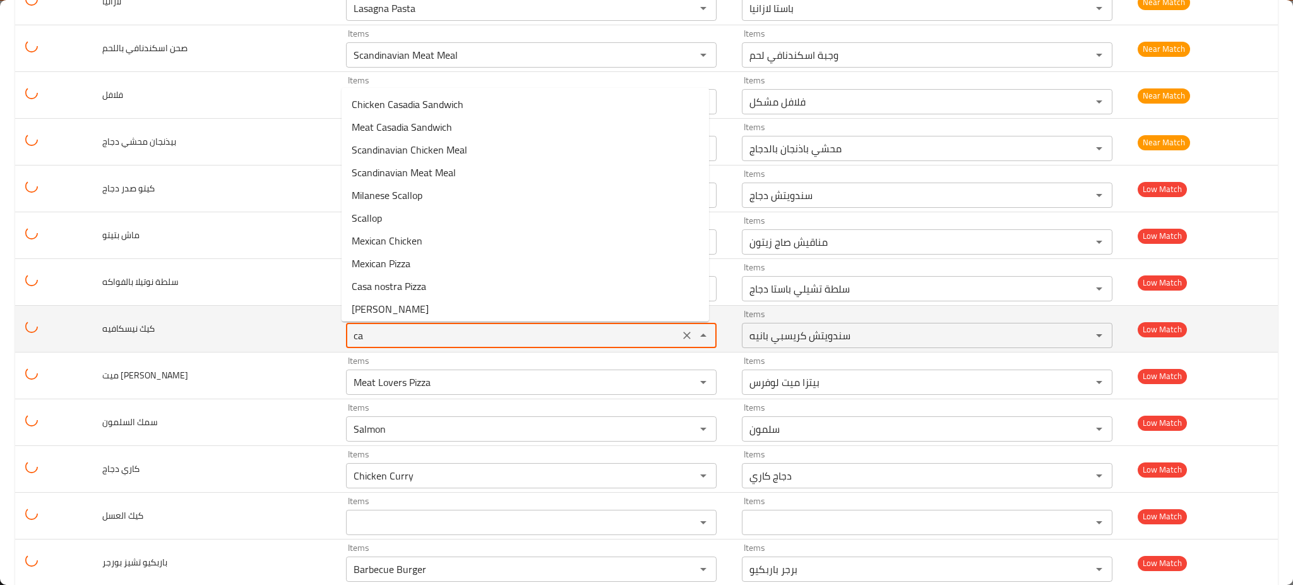
type نيسكافيه "cak"
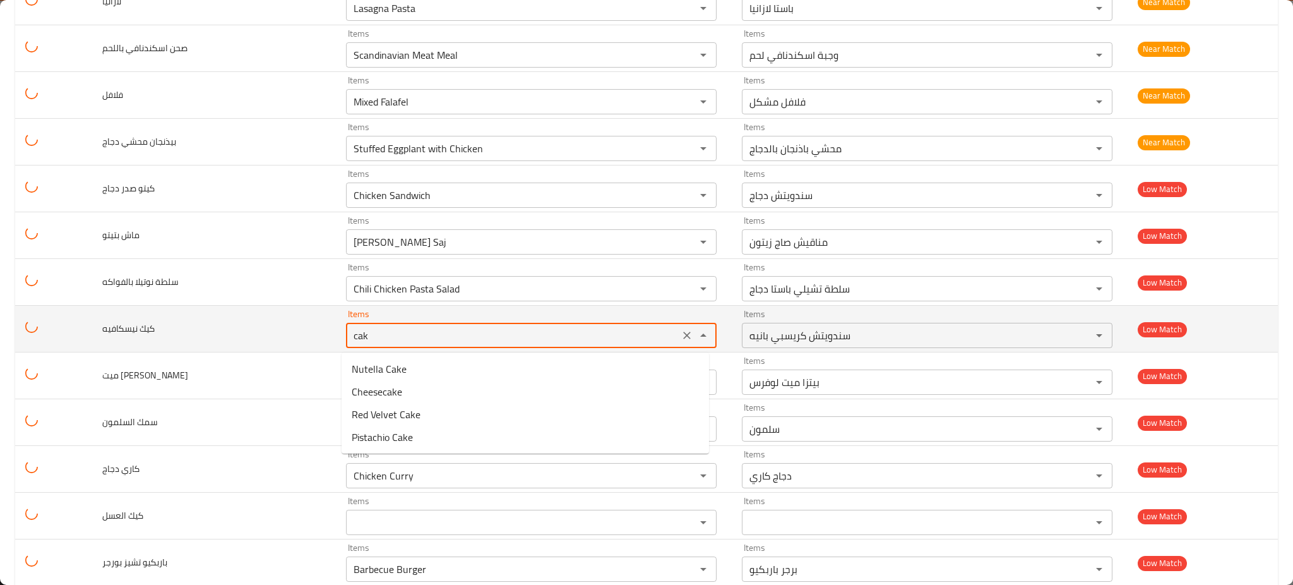
click at [683, 336] on icon "Clear" at bounding box center [687, 335] width 8 height 8
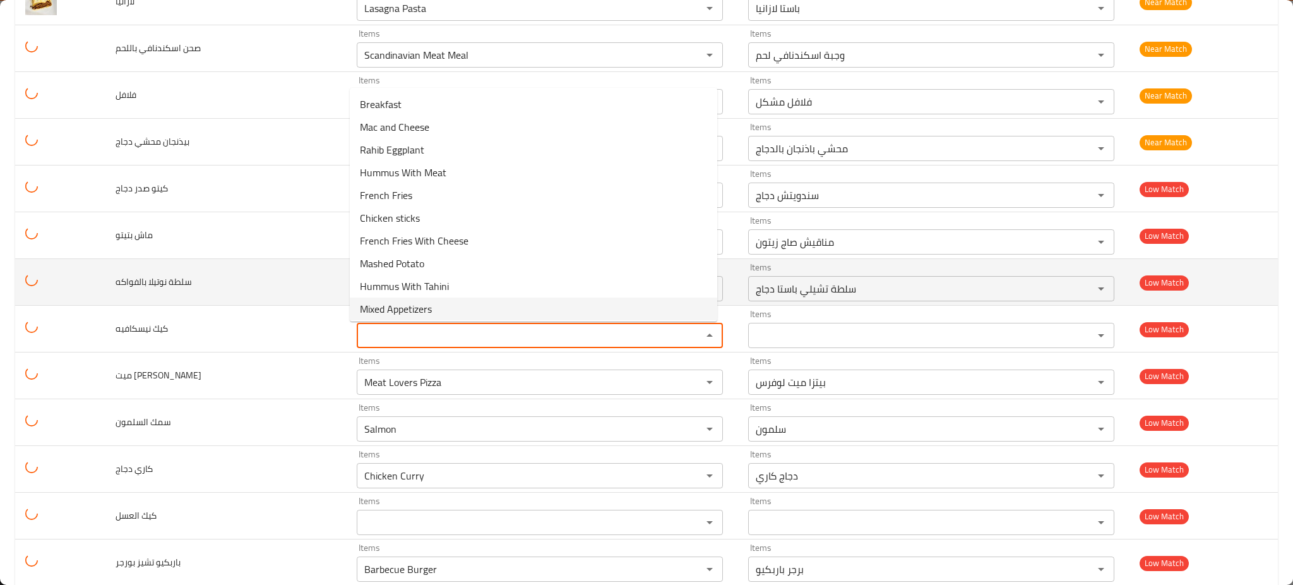
click at [199, 271] on td "سلطة نوتيلا بالفواكه" at bounding box center [225, 282] width 241 height 47
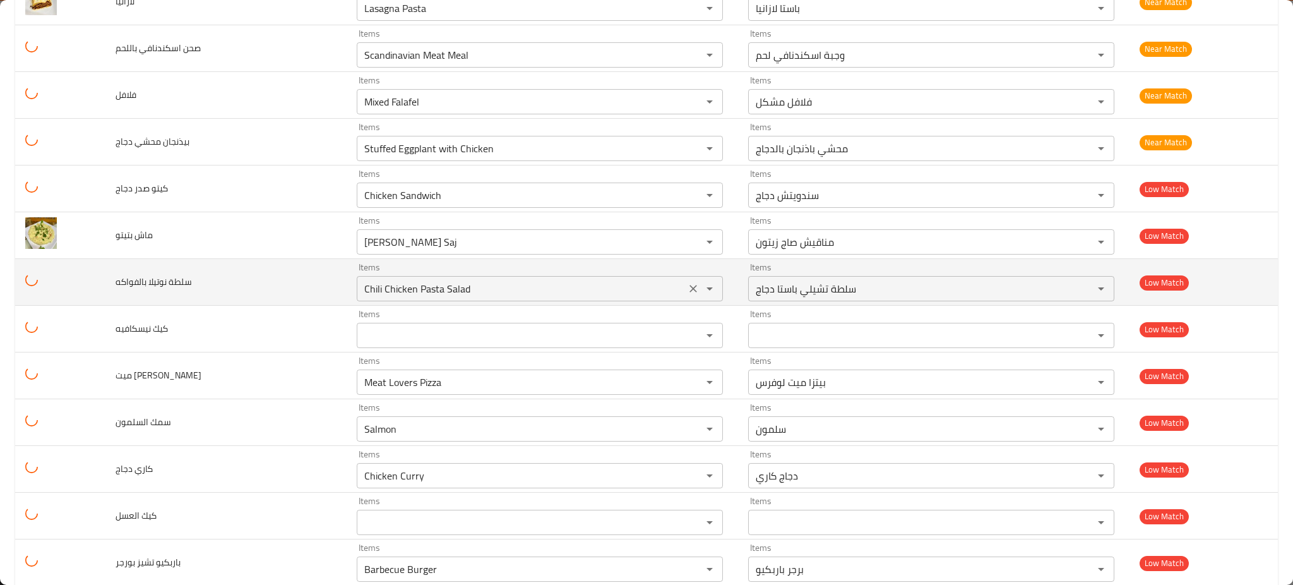
click at [431, 283] on بالفواكه "Chili Chicken Pasta Salad" at bounding box center [520, 289] width 321 height 18
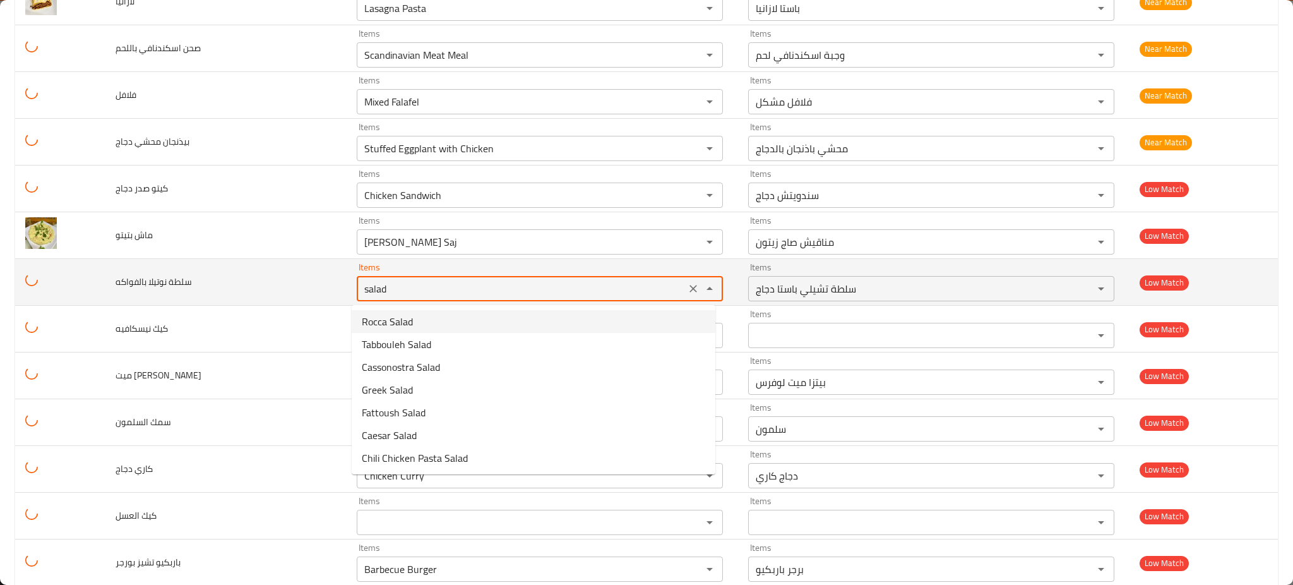
click at [454, 291] on بالفواكه "salad" at bounding box center [520, 289] width 321 height 18
type بالفواكه "nu"
click at [687, 285] on icon "Clear" at bounding box center [693, 288] width 13 height 13
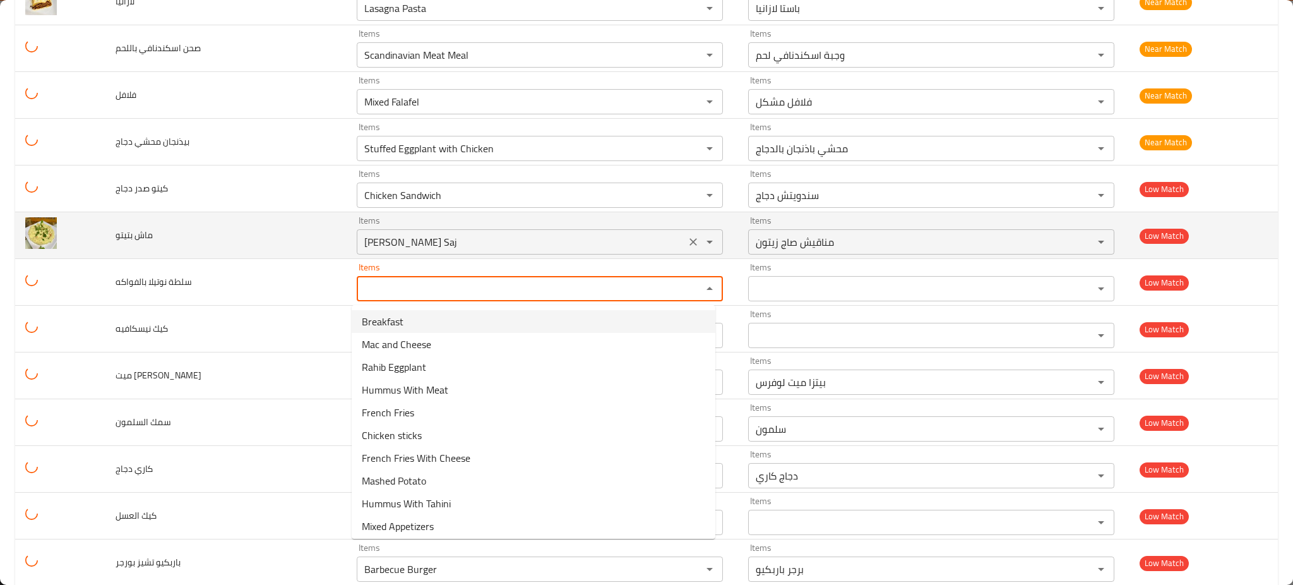
click at [420, 242] on بتيتو "[PERSON_NAME] Saj" at bounding box center [520, 242] width 321 height 18
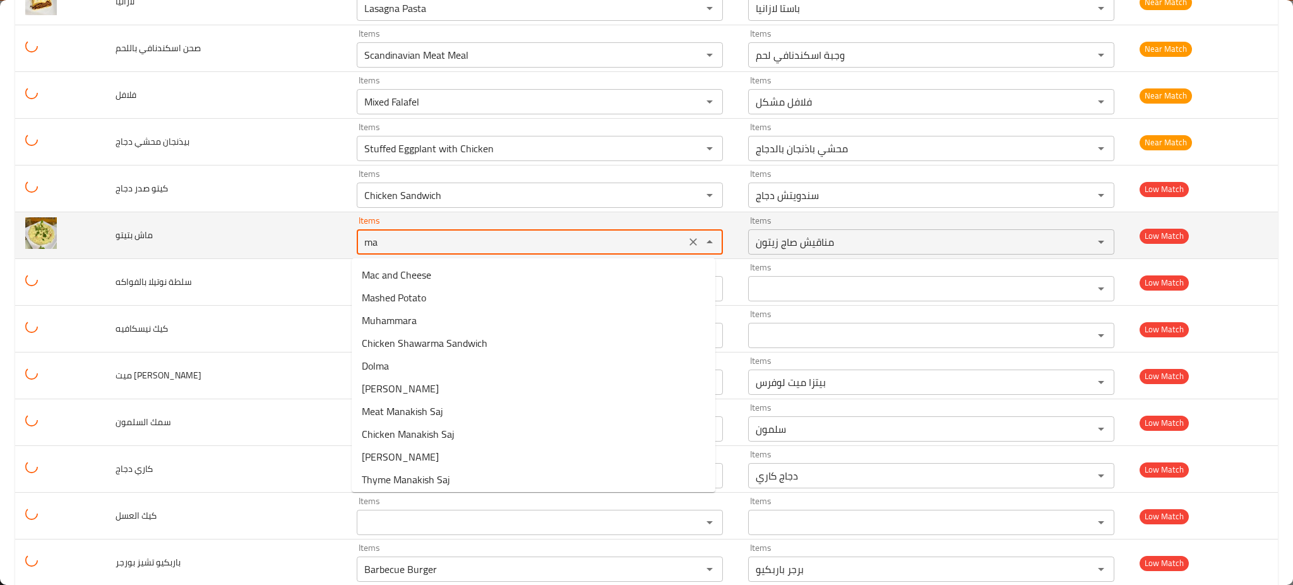
type بتيتو "mat"
click at [687, 240] on icon "Clear" at bounding box center [693, 241] width 13 height 13
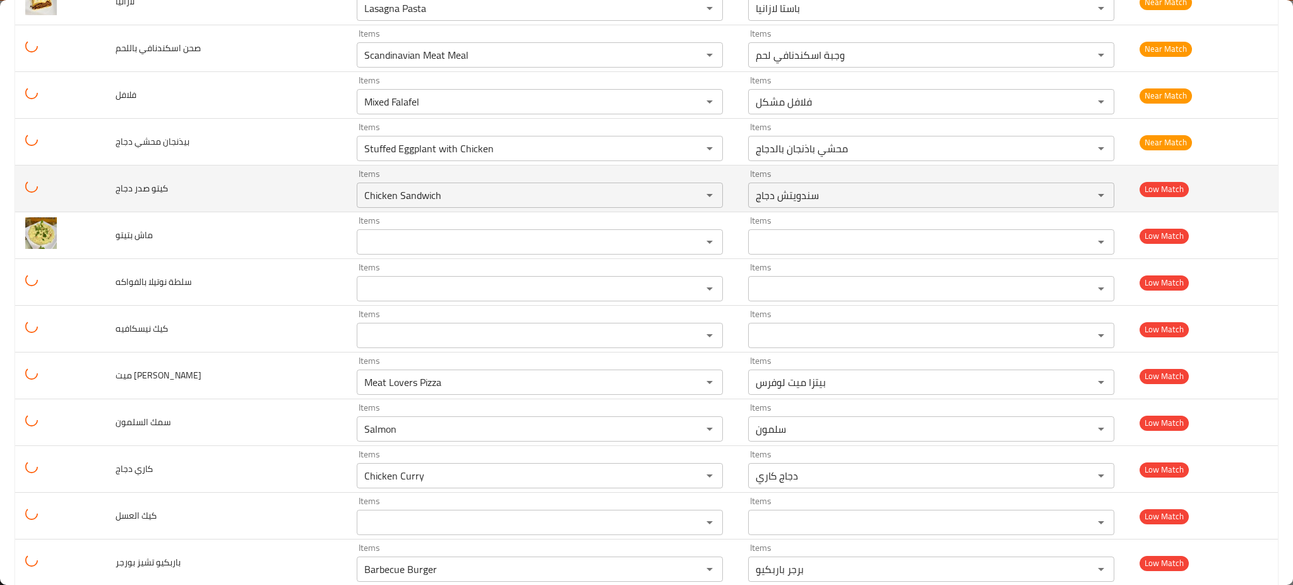
click at [269, 200] on td "كيتو صدر دجاج" at bounding box center [225, 188] width 241 height 47
click at [687, 194] on icon "Clear" at bounding box center [693, 195] width 13 height 13
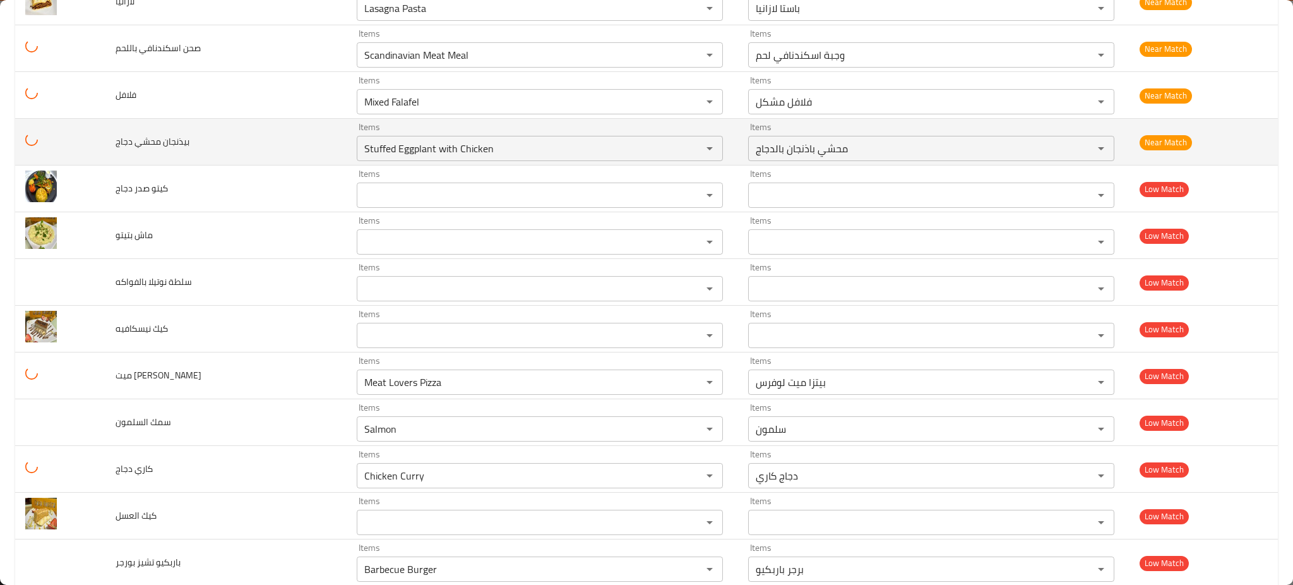
click at [326, 138] on td "بيذنجان محشي دجاج" at bounding box center [225, 142] width 241 height 47
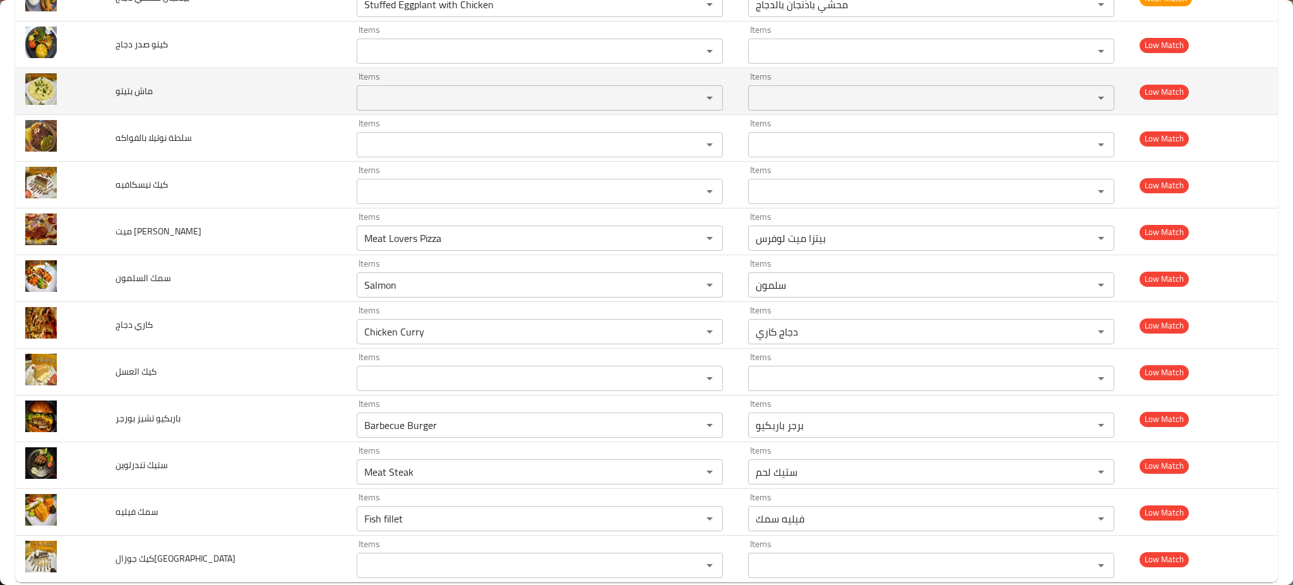
scroll to position [2065, 0]
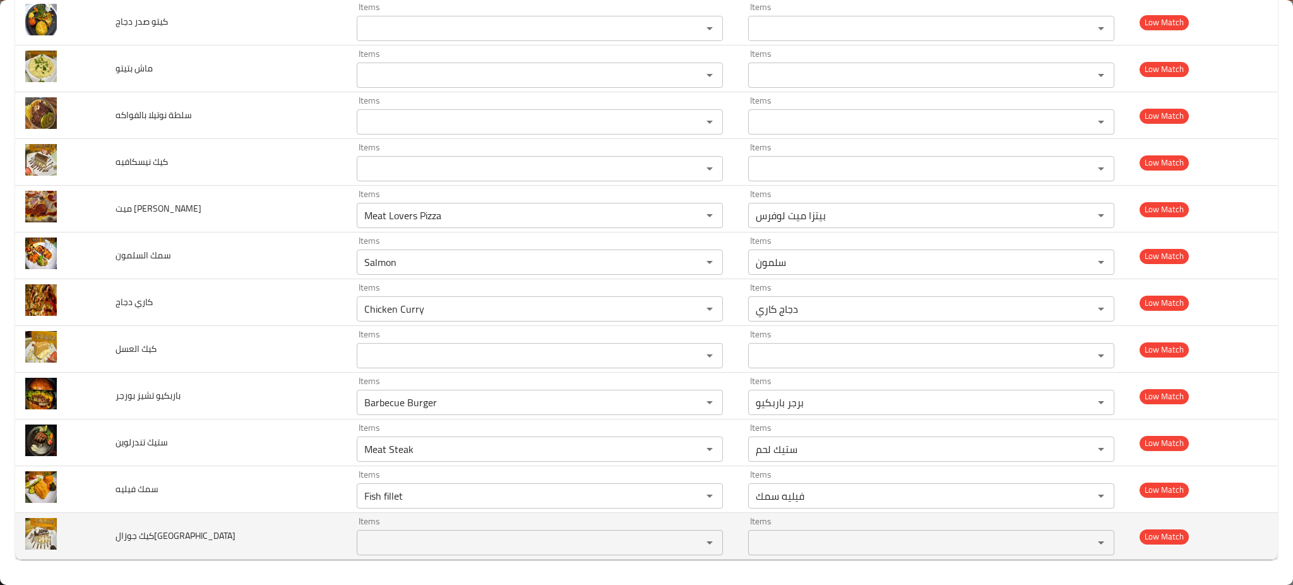
click at [153, 532] on span "كيك جوزال[GEOGRAPHIC_DATA]" at bounding box center [176, 535] width 120 height 16
click at [151, 533] on span "كيك جوزال[GEOGRAPHIC_DATA]" at bounding box center [176, 535] width 120 height 16
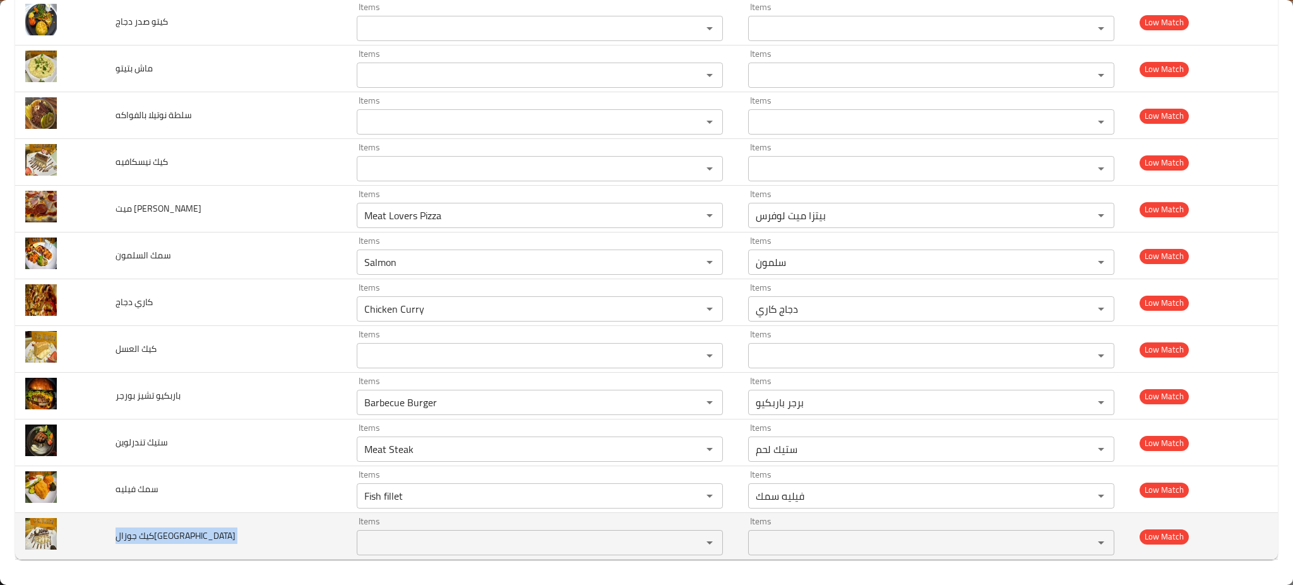
click at [151, 533] on span "كيك جوزال[GEOGRAPHIC_DATA]" at bounding box center [176, 535] width 120 height 16
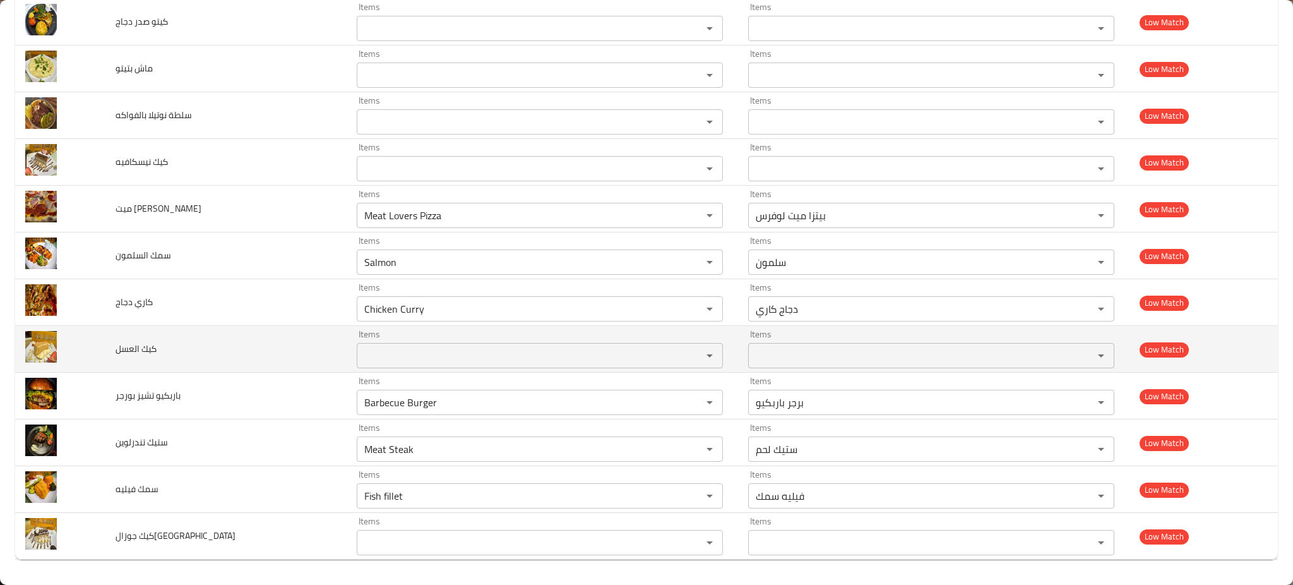
click at [134, 350] on span "كيك العسل" at bounding box center [136, 348] width 41 height 16
copy span "كيك العسل"
click at [134, 350] on span "كيك العسل" at bounding box center [136, 348] width 41 height 16
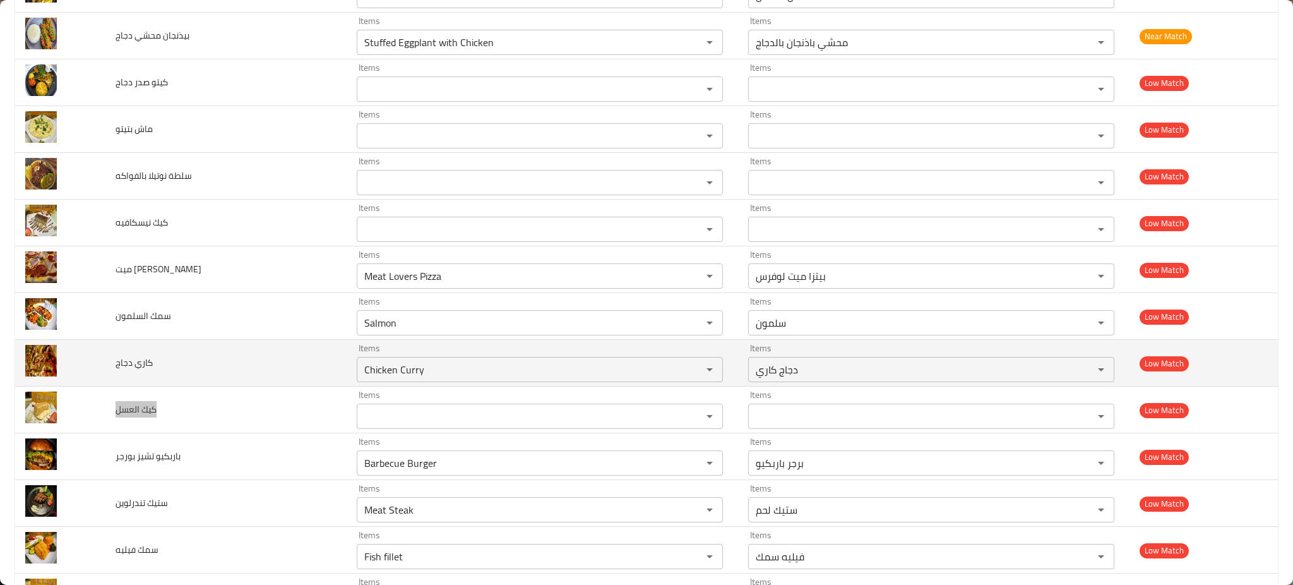
scroll to position [1981, 0]
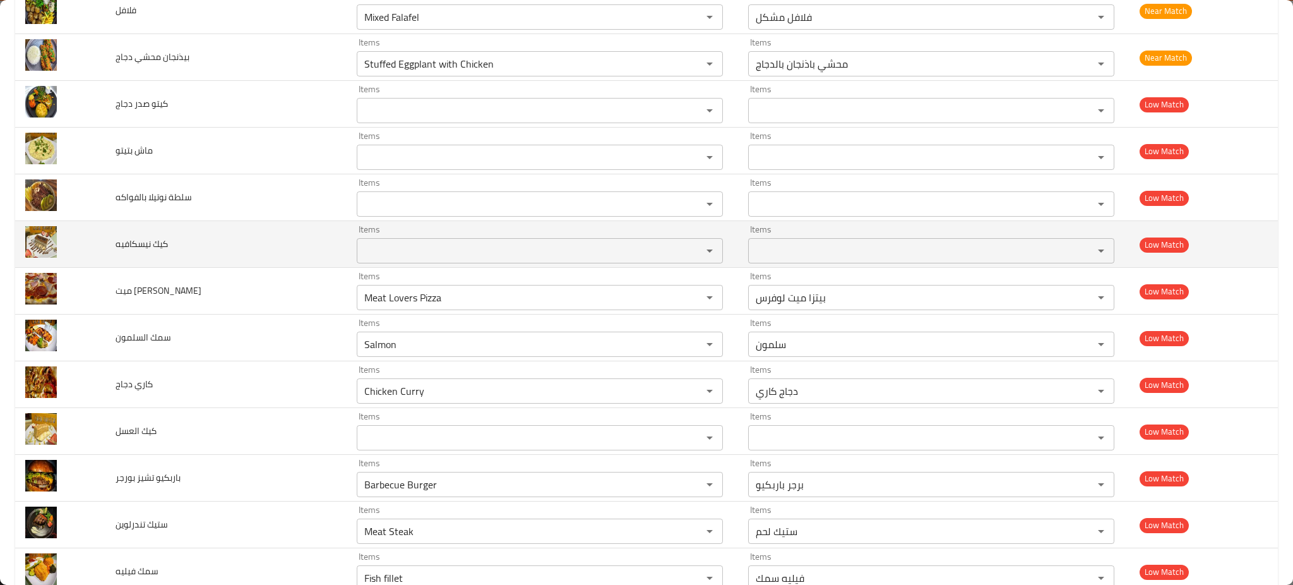
click at [141, 237] on span "كيك نيسكافيه" at bounding box center [142, 243] width 52 height 16
copy span "كيك نيسكافيه"
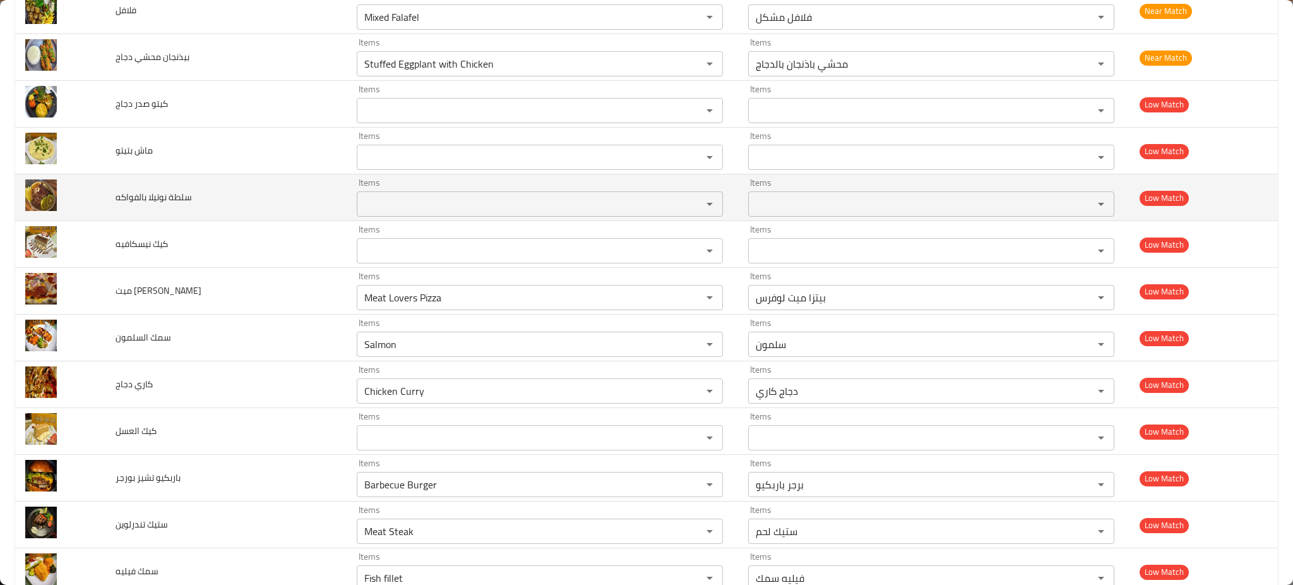
click at [158, 199] on span "سلطة نوتيلا بالفواكه" at bounding box center [154, 197] width 76 height 16
copy span "سلطة نوتيلا بالفواكه"
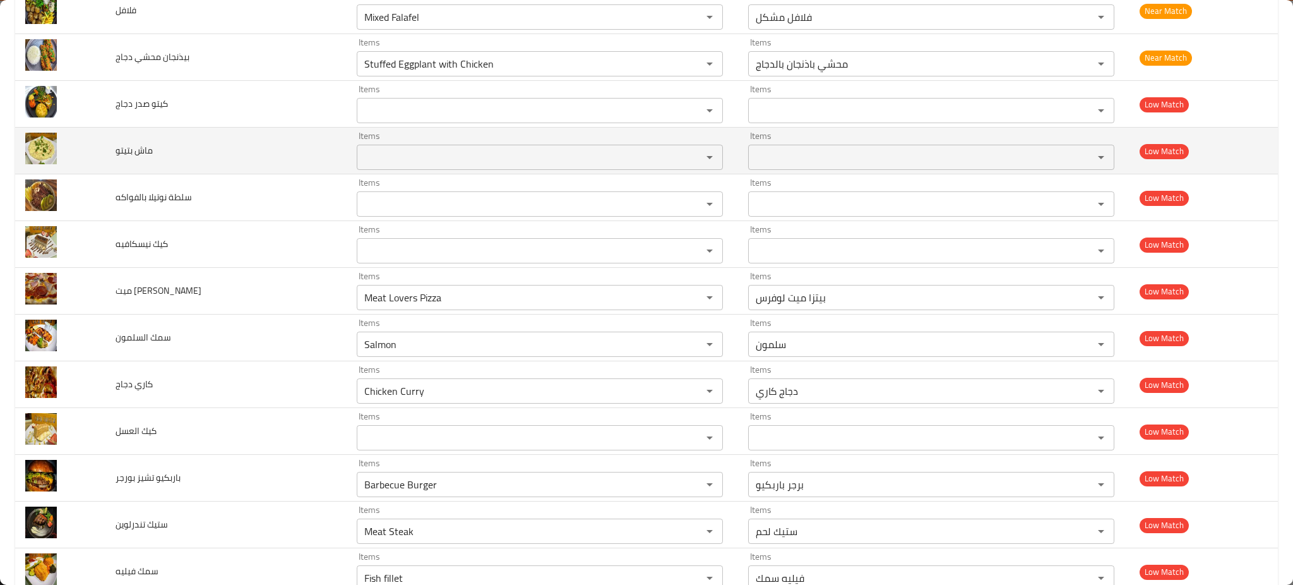
click at [160, 167] on td "ماش بتيتو" at bounding box center [225, 151] width 241 height 47
click at [160, 166] on td "ماش بتيتو" at bounding box center [225, 151] width 241 height 47
copy span "ماش بتيتو"
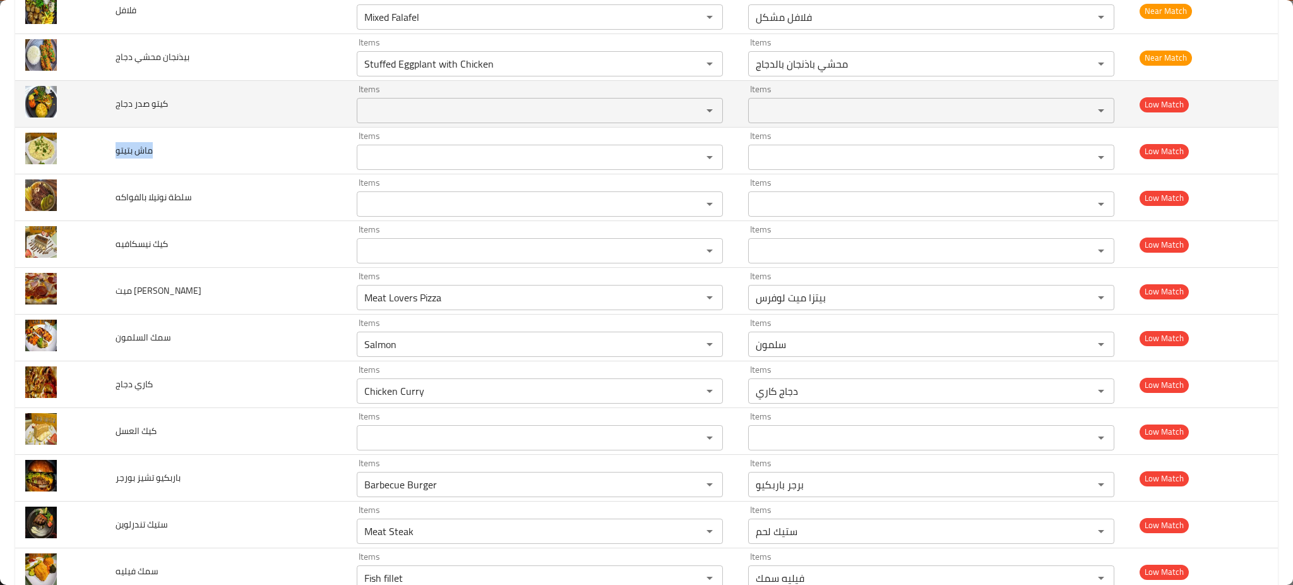
click at [139, 104] on span "كيتو صدر دجاج" at bounding box center [142, 103] width 52 height 16
copy span "كيتو صدر دجاج"
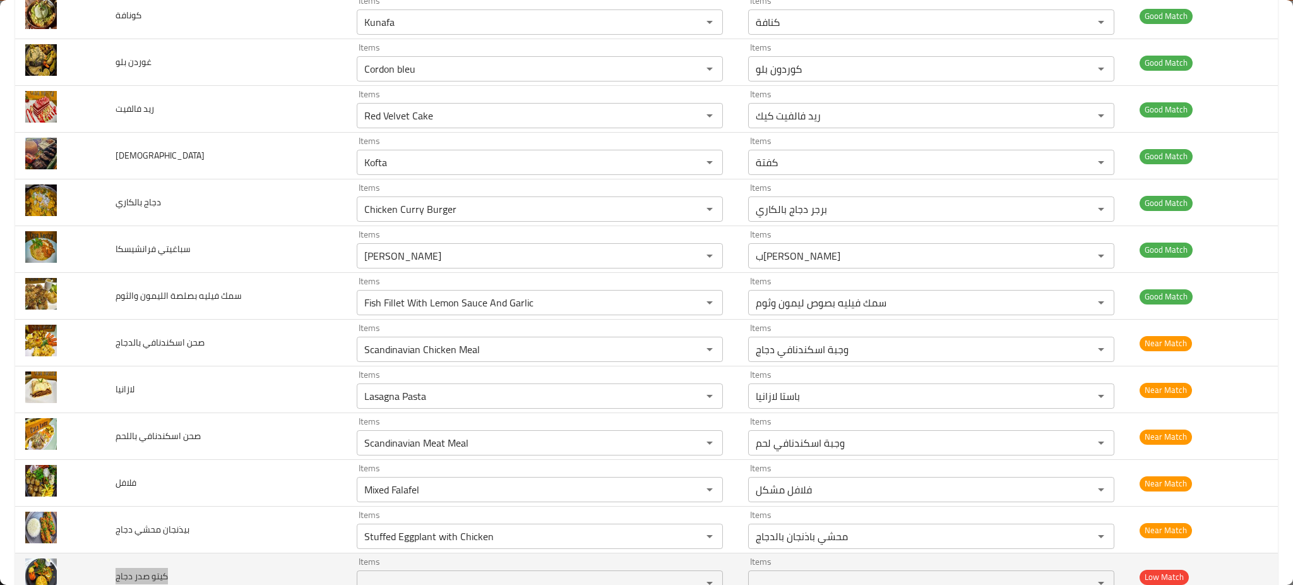
scroll to position [1476, 0]
